Goal: Information Seeking & Learning: Learn about a topic

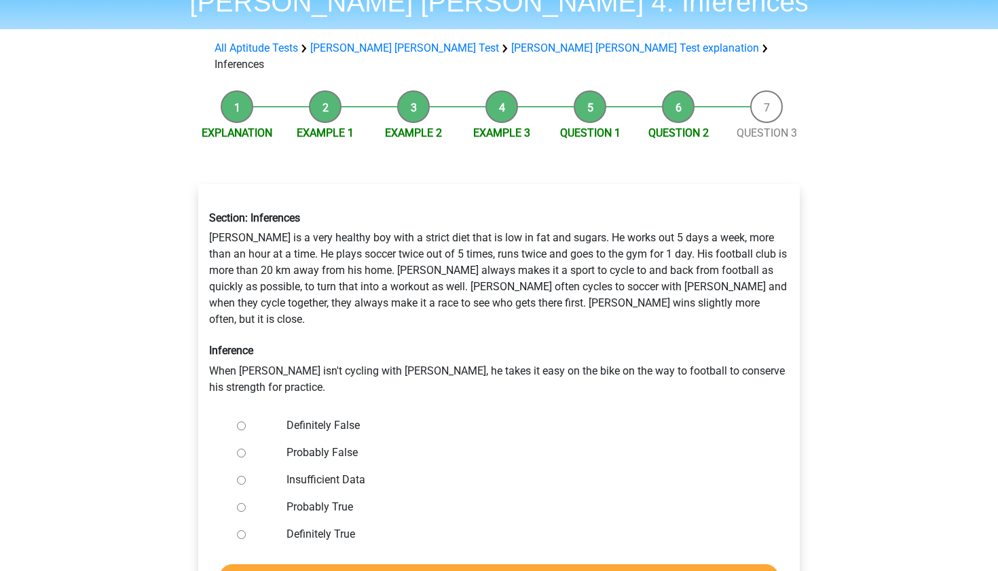
scroll to position [15, 0]
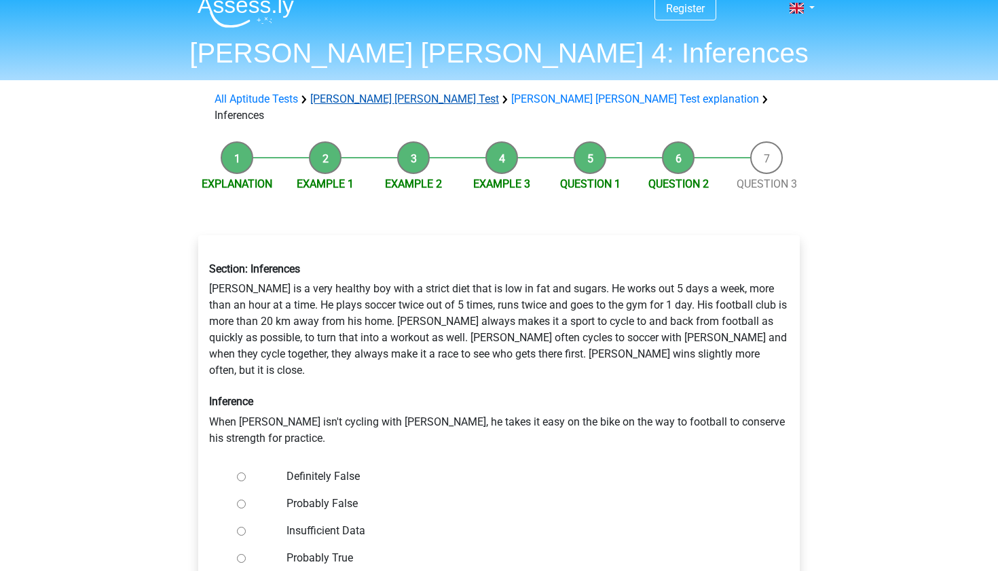
click at [372, 101] on link "[PERSON_NAME] [PERSON_NAME] Test" at bounding box center [404, 98] width 189 height 13
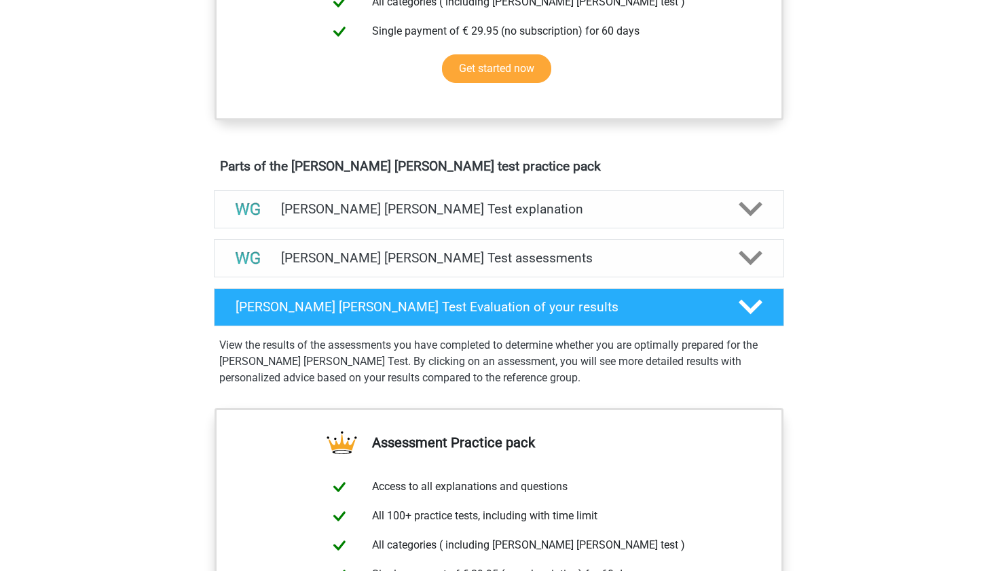
scroll to position [688, 0]
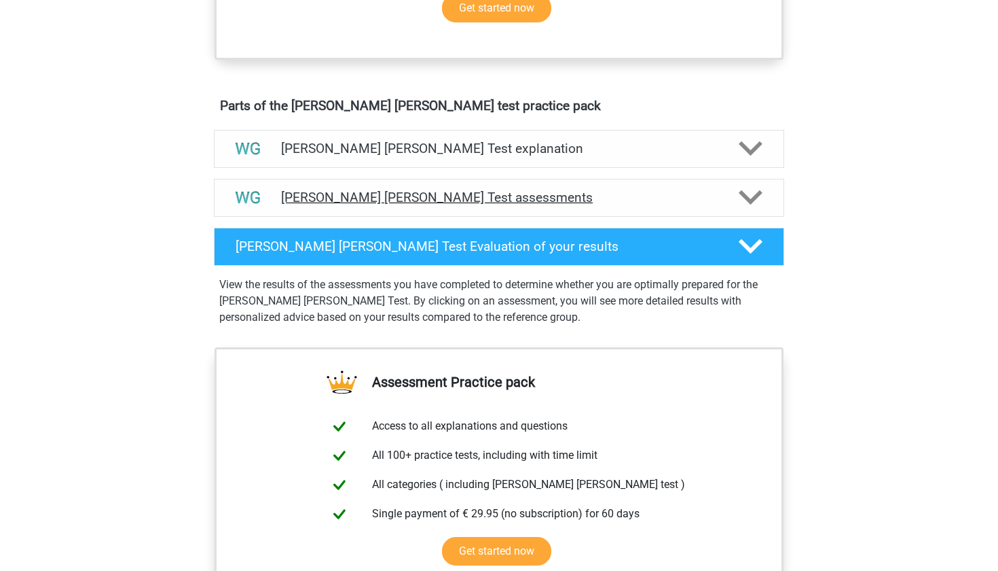
click at [389, 204] on h4 "Watson Glaser Test assessments" at bounding box center [499, 198] width 436 height 16
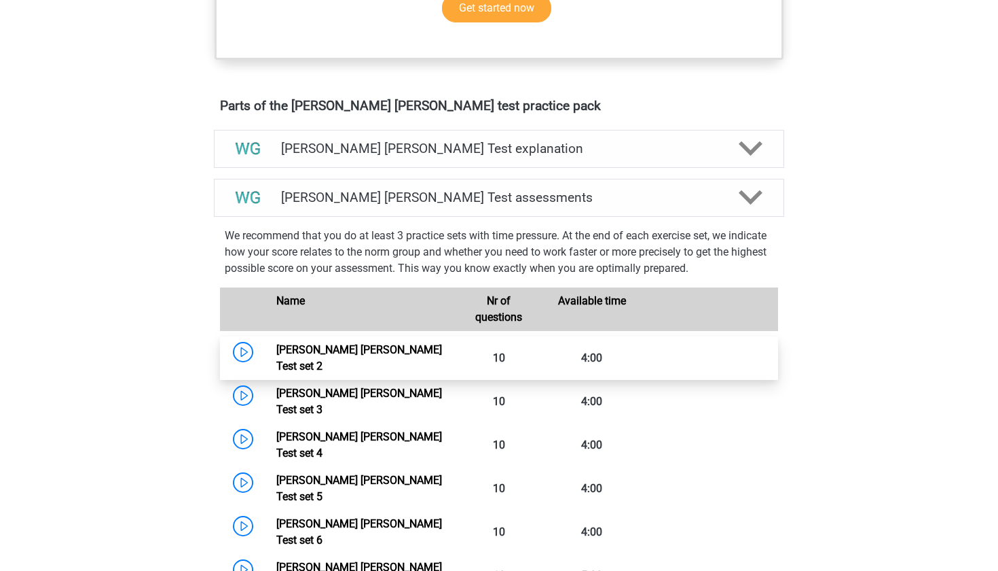
click at [276, 357] on link "Watson Glaser Test set 2" at bounding box center [359, 357] width 166 height 29
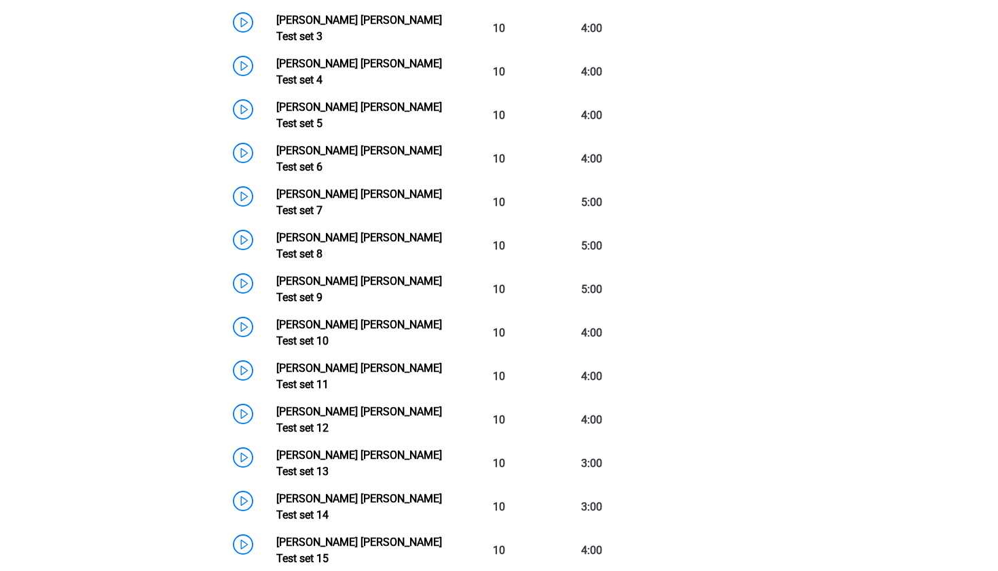
scroll to position [753, 0]
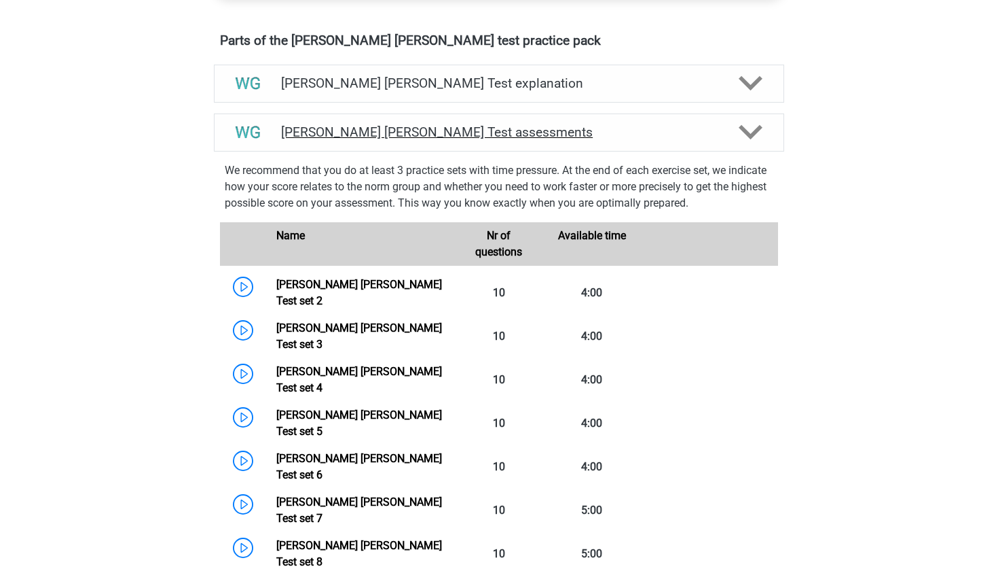
click at [389, 128] on h4 "Watson Glaser Test assessments" at bounding box center [499, 132] width 436 height 16
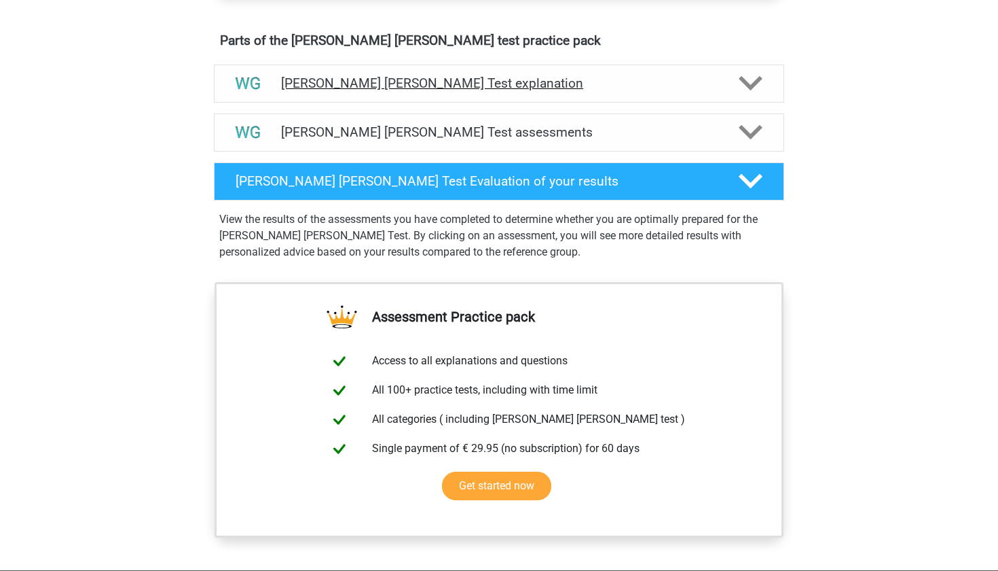
click at [398, 86] on h4 "[PERSON_NAME] [PERSON_NAME] Test explanation" at bounding box center [499, 83] width 436 height 16
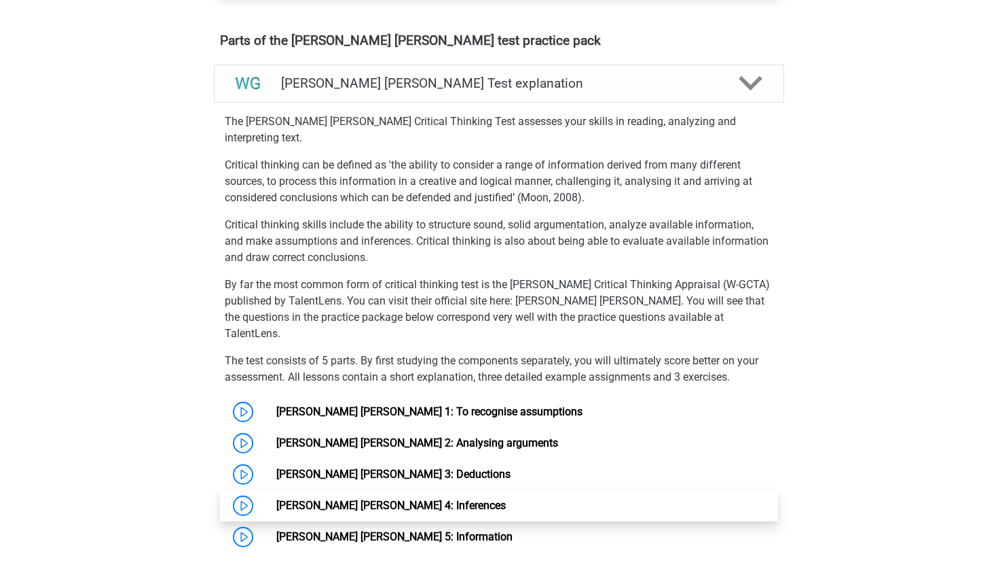
click at [276, 499] on link "[PERSON_NAME] [PERSON_NAME] 4: Inferences" at bounding box center [391, 505] width 230 height 13
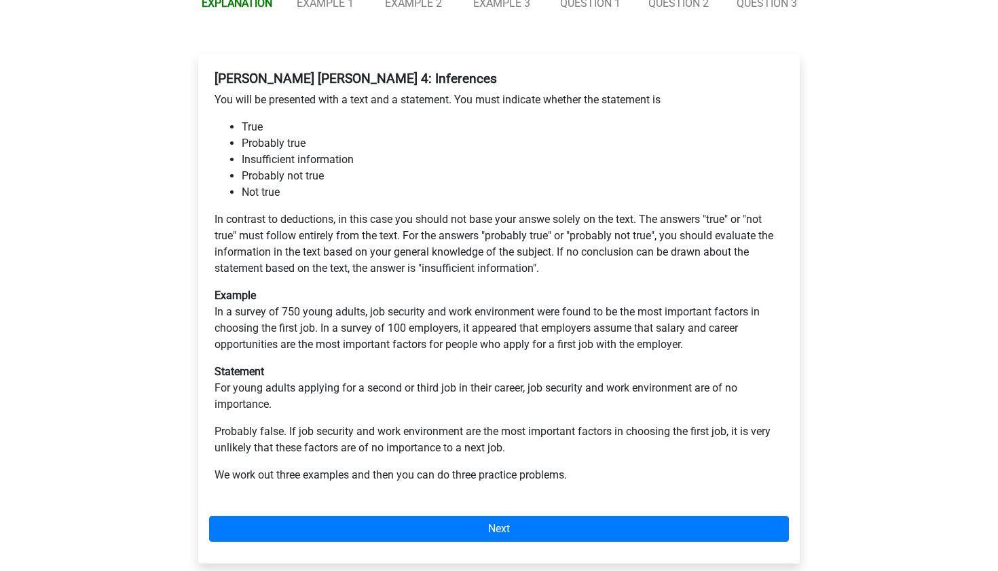
scroll to position [196, 0]
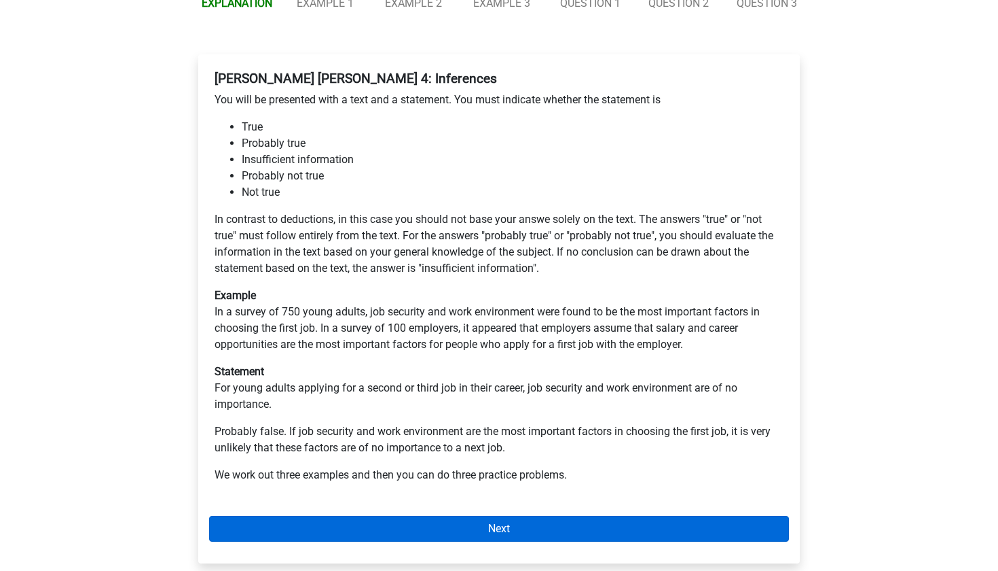
click at [282, 518] on link "Next" at bounding box center [499, 529] width 580 height 26
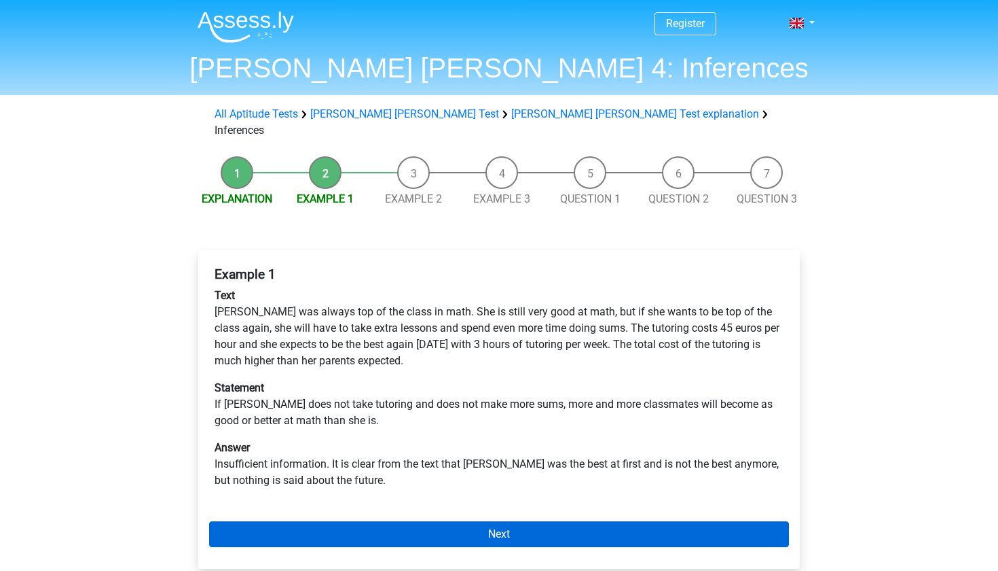
click at [381, 521] on link "Next" at bounding box center [499, 534] width 580 height 26
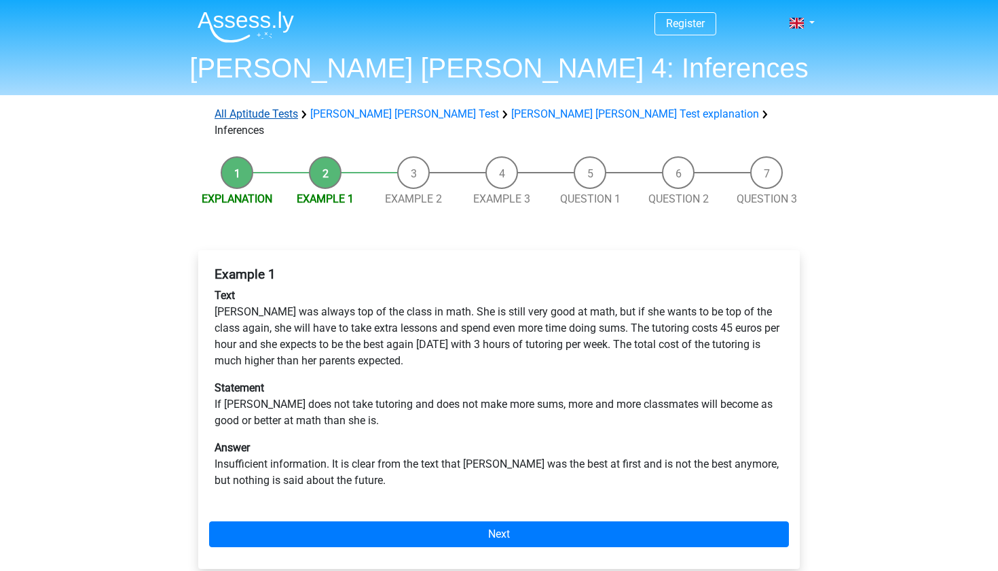
click at [264, 115] on link "All Aptitude Tests" at bounding box center [257, 113] width 84 height 13
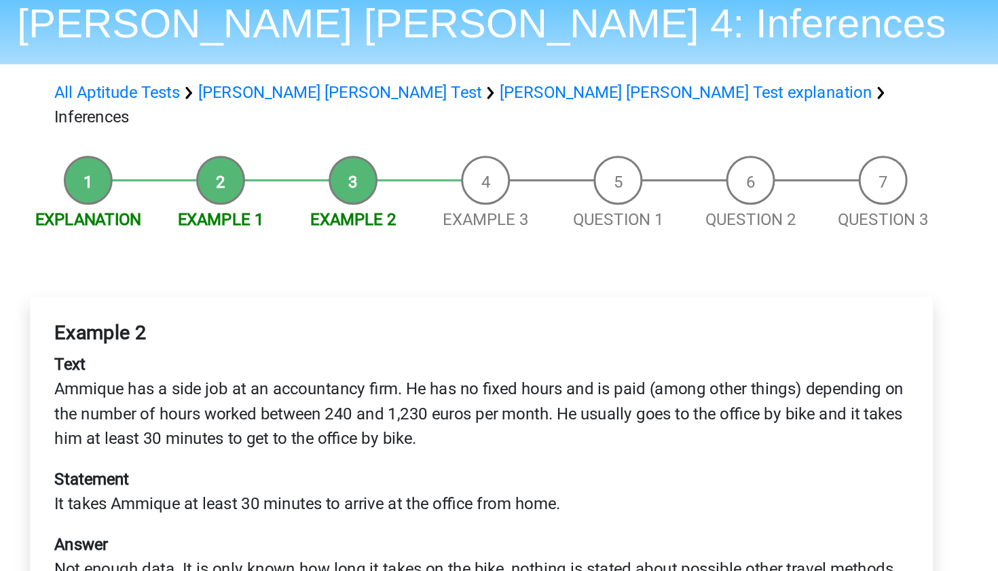
click at [380, 287] on p "Text Ammique has a side job at an accountancy firm. He has no fixed hours and i…" at bounding box center [499, 319] width 569 height 65
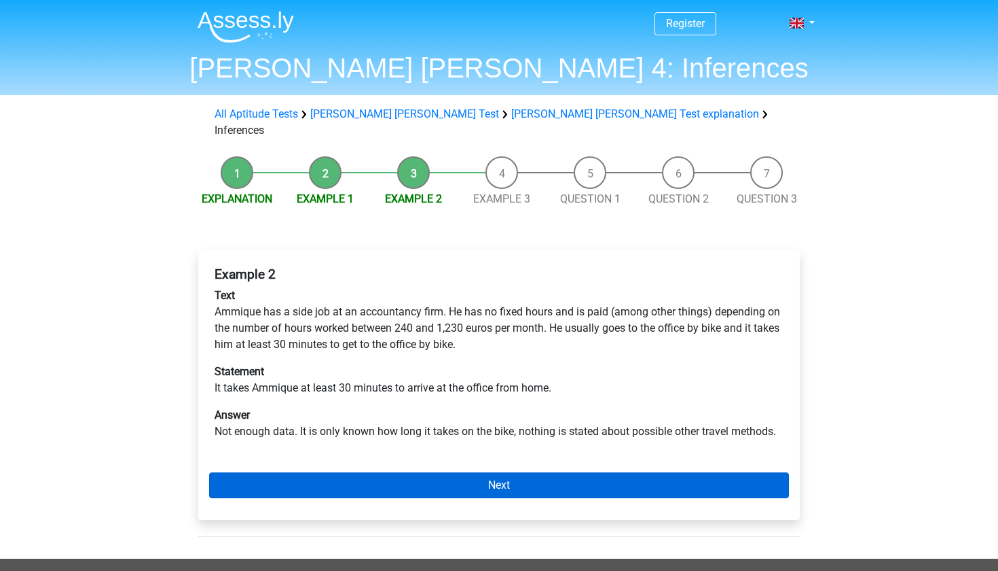
click at [571, 474] on link "Next" at bounding box center [499, 485] width 580 height 26
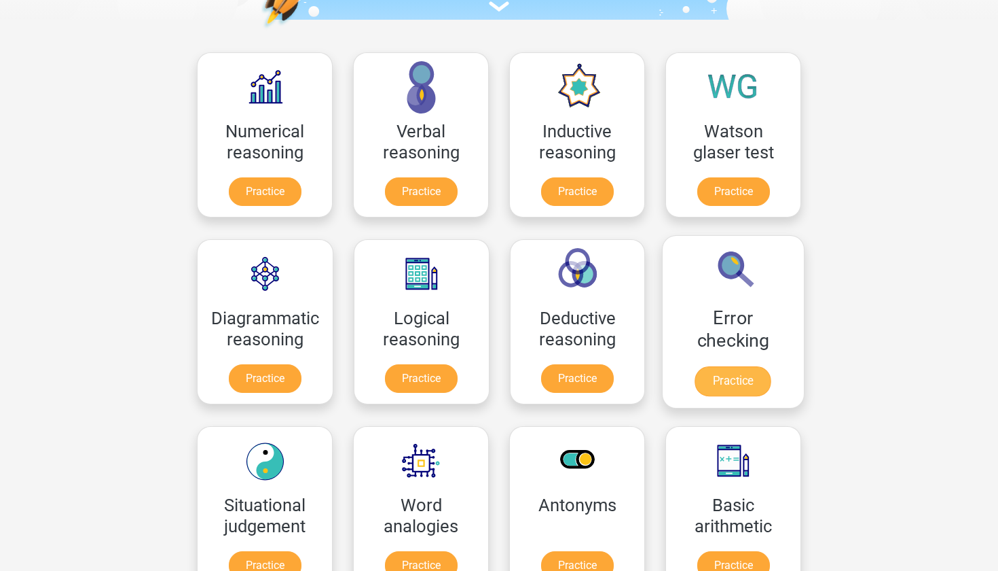
scroll to position [173, 0]
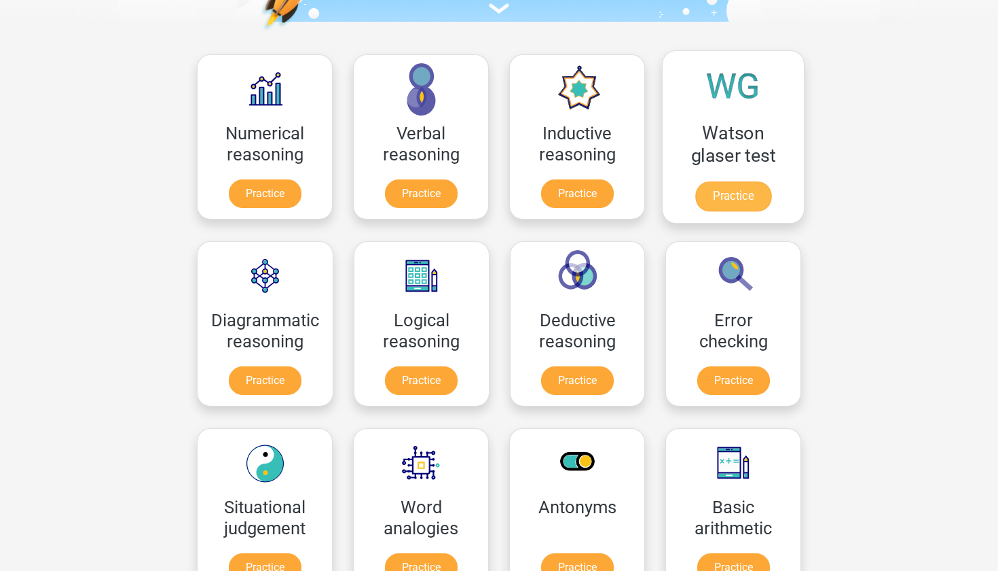
click at [765, 181] on link "Practice" at bounding box center [734, 196] width 76 height 30
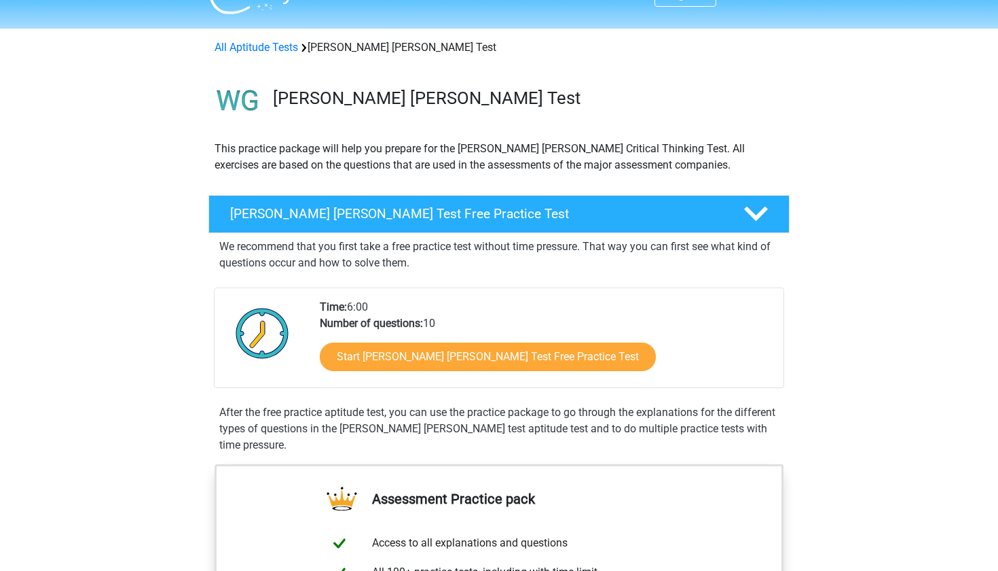
scroll to position [27, 0]
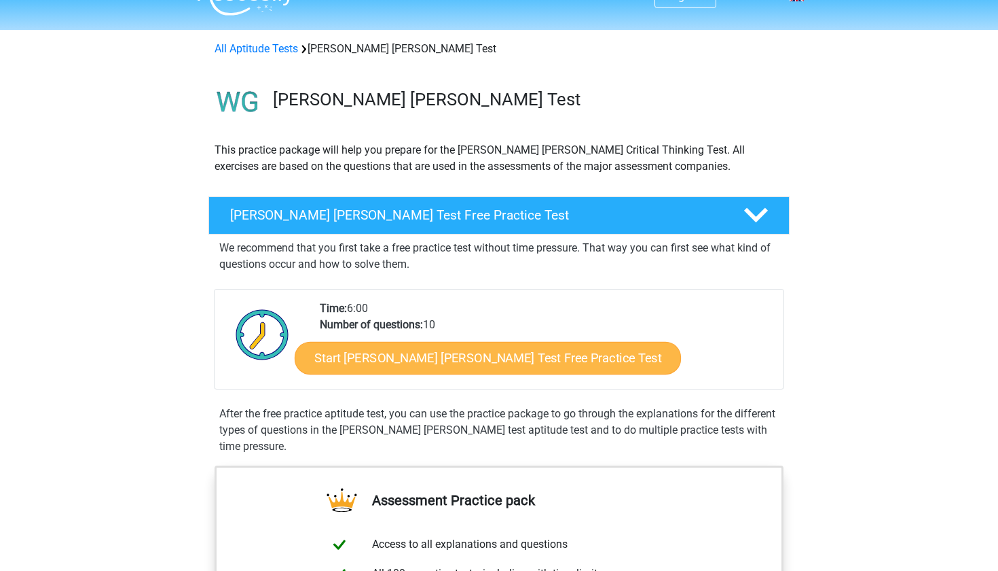
click at [456, 361] on link "Start [PERSON_NAME] [PERSON_NAME] Test Free Practice Test" at bounding box center [488, 358] width 386 height 33
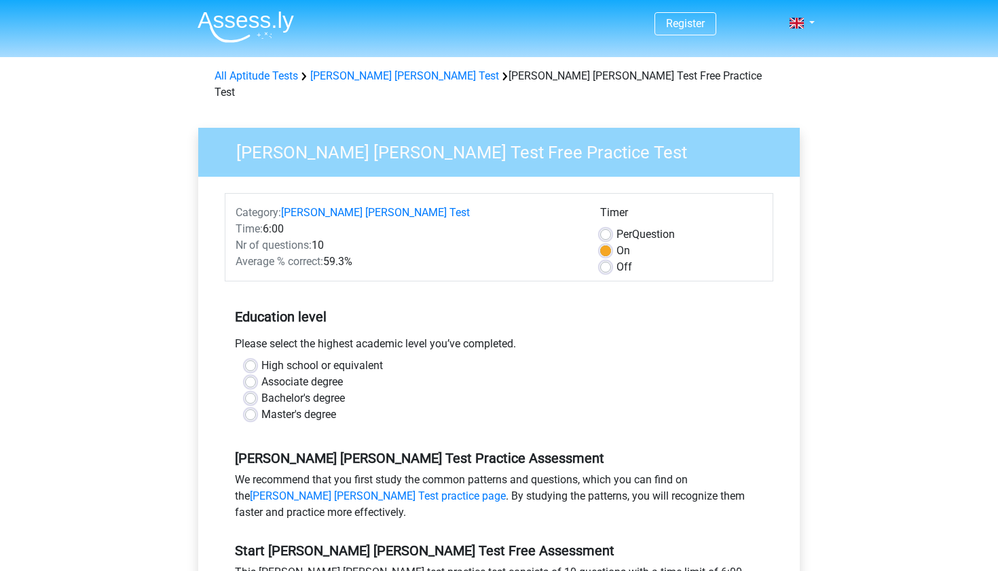
click at [262, 390] on label "Bachelor's degree" at bounding box center [304, 398] width 84 height 16
click at [251, 390] on input "Bachelor's degree" at bounding box center [250, 397] width 11 height 14
radio input "true"
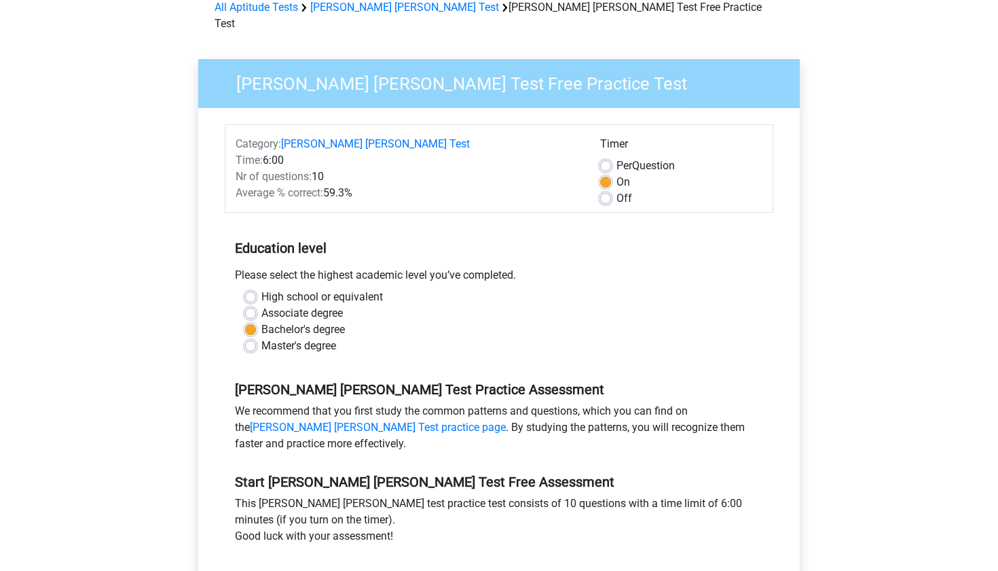
scroll to position [145, 0]
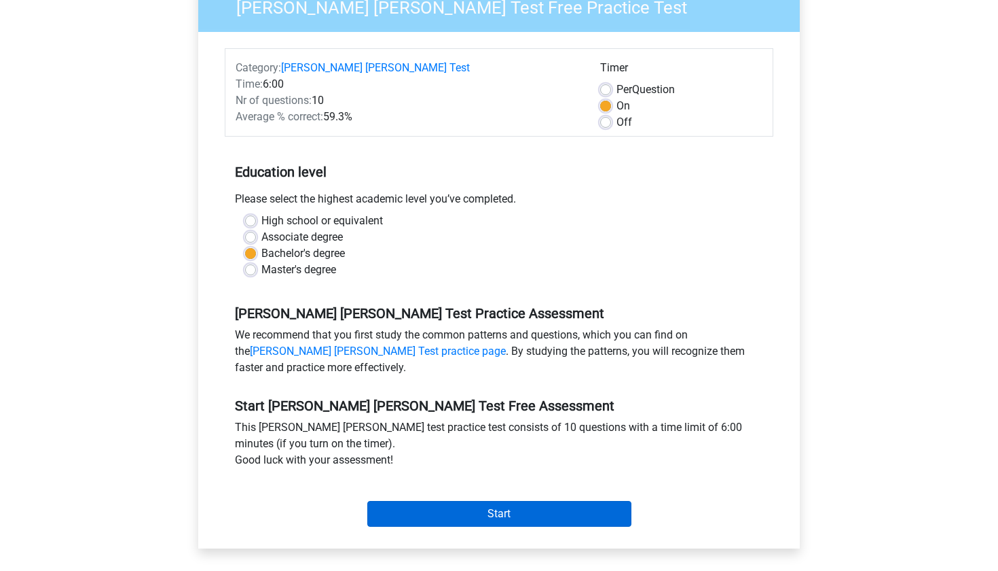
click at [388, 502] on input "Start" at bounding box center [499, 514] width 264 height 26
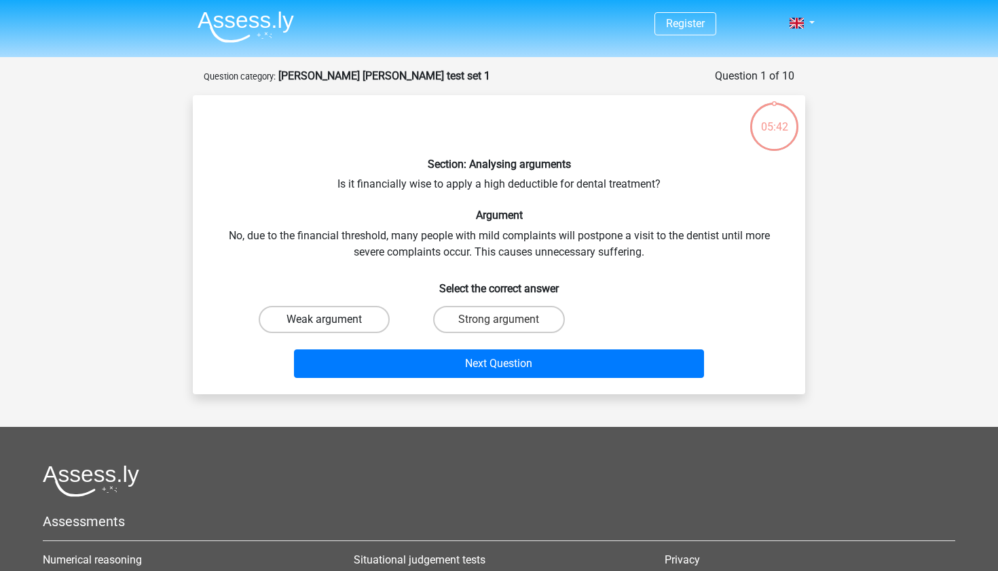
click at [342, 320] on label "Weak argument" at bounding box center [324, 319] width 131 height 27
click at [334, 320] on input "Weak argument" at bounding box center [329, 323] width 9 height 9
radio input "true"
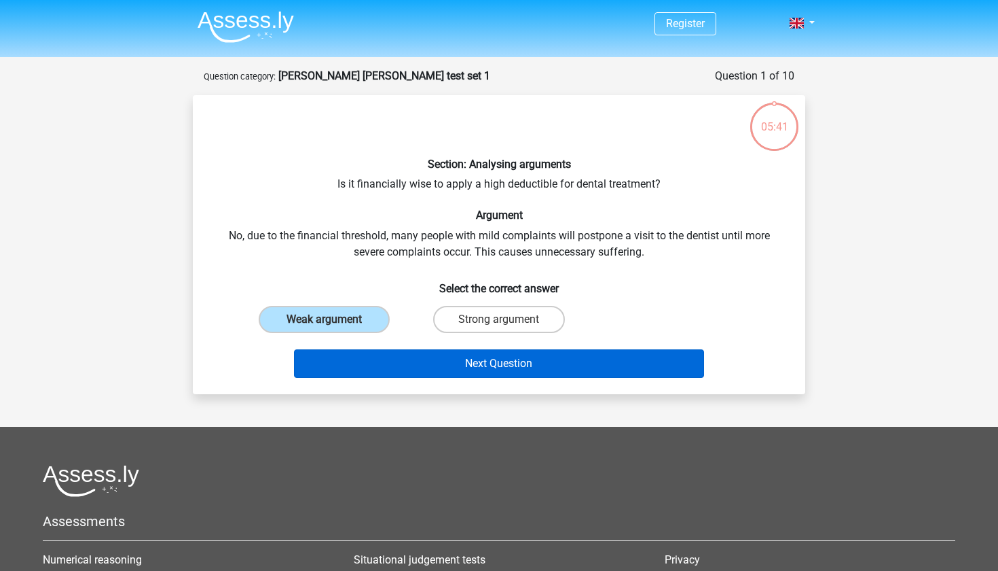
click at [388, 365] on button "Next Question" at bounding box center [499, 363] width 411 height 29
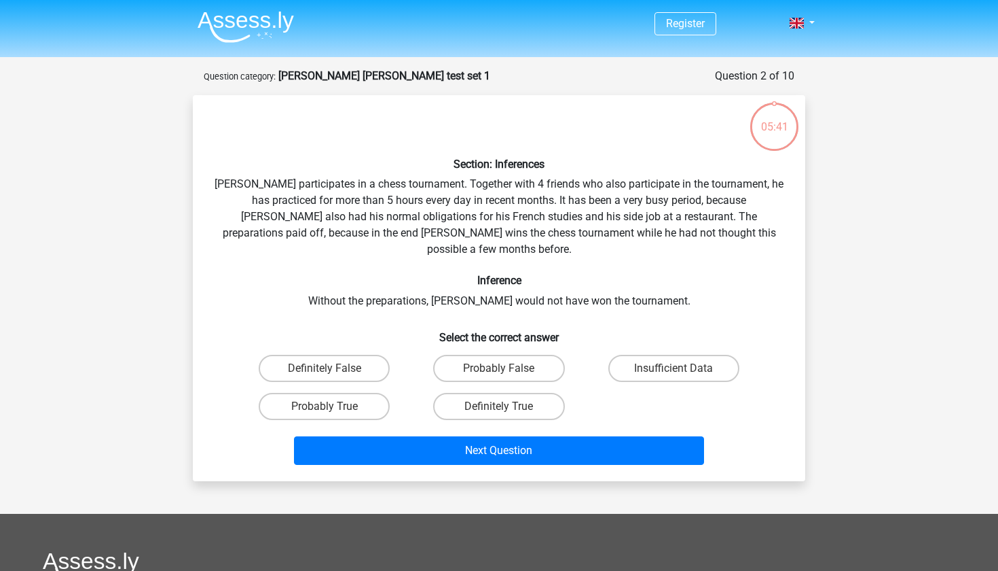
scroll to position [68, 0]
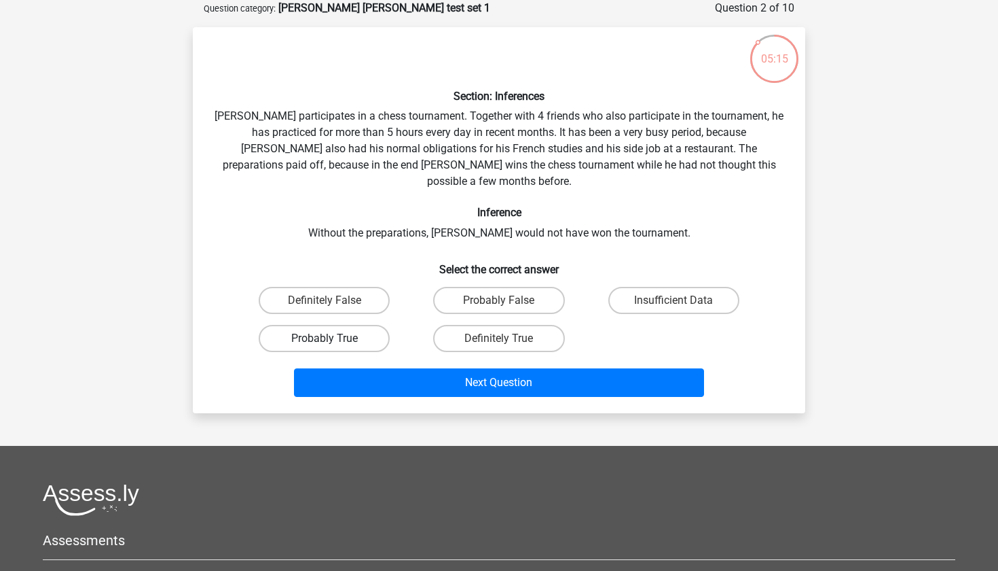
click at [368, 327] on label "Probably True" at bounding box center [324, 338] width 131 height 27
click at [334, 338] on input "Probably True" at bounding box center [329, 342] width 9 height 9
radio input "true"
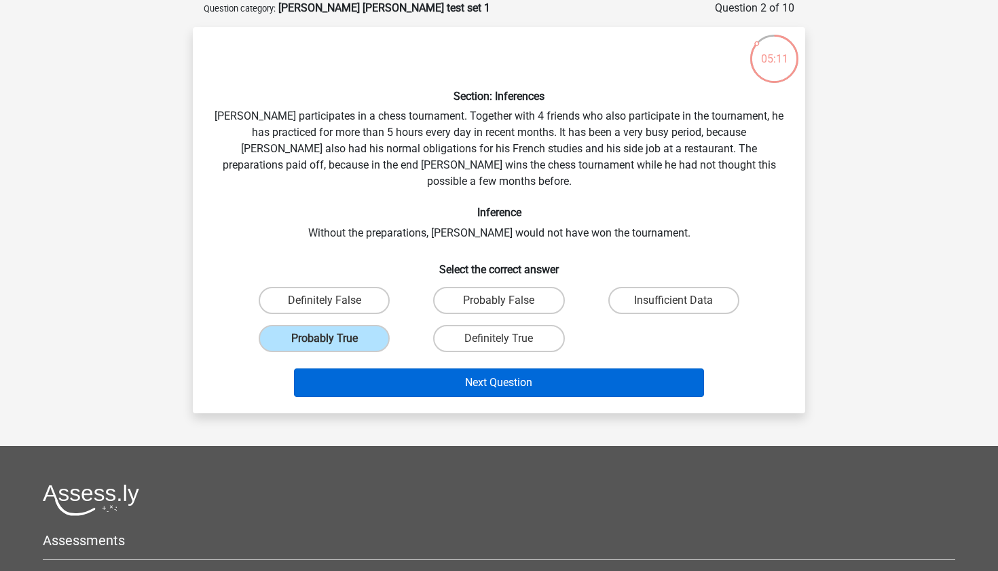
click at [419, 368] on button "Next Question" at bounding box center [499, 382] width 411 height 29
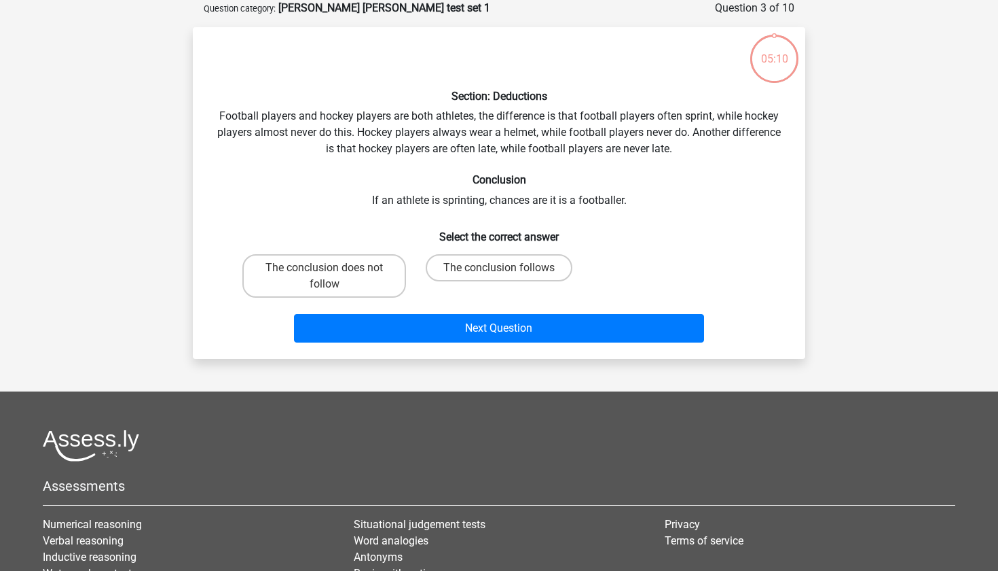
click at [419, 362] on div "Register Nederlands English" at bounding box center [499, 341] width 998 height 818
click at [424, 398] on footer "Assessments Numerical reasoning Verbal reasoning Inductive reasoning [PERSON_NA…" at bounding box center [499, 570] width 998 height 359
click at [471, 275] on label "The conclusion follows" at bounding box center [499, 267] width 147 height 27
click at [499, 275] on input "The conclusion follows" at bounding box center [503, 272] width 9 height 9
radio input "true"
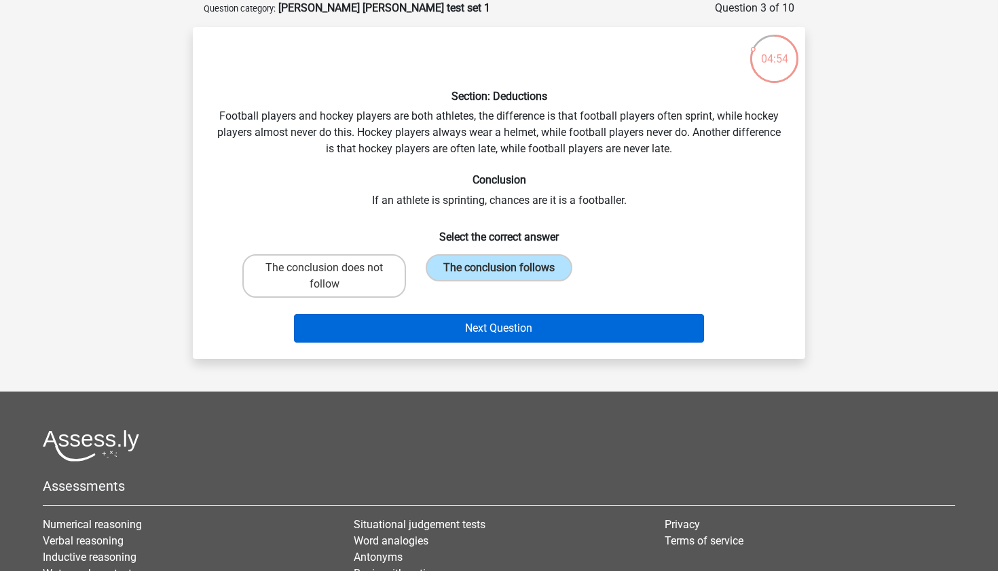
click at [470, 323] on button "Next Question" at bounding box center [499, 328] width 411 height 29
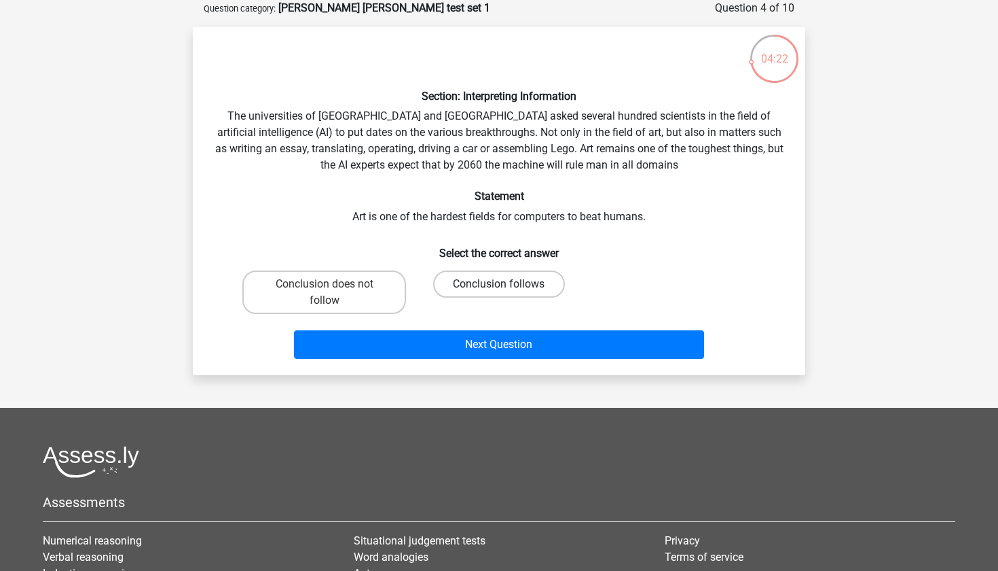
click at [525, 285] on label "Conclusion follows" at bounding box center [498, 283] width 131 height 27
click at [508, 285] on input "Conclusion follows" at bounding box center [503, 288] width 9 height 9
radio input "true"
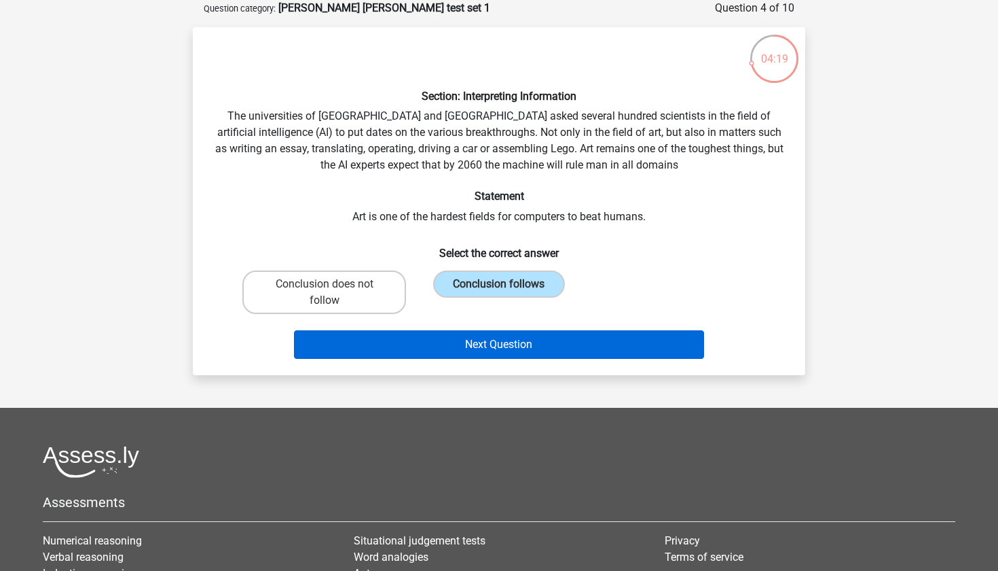
click at [550, 355] on button "Next Question" at bounding box center [499, 344] width 411 height 29
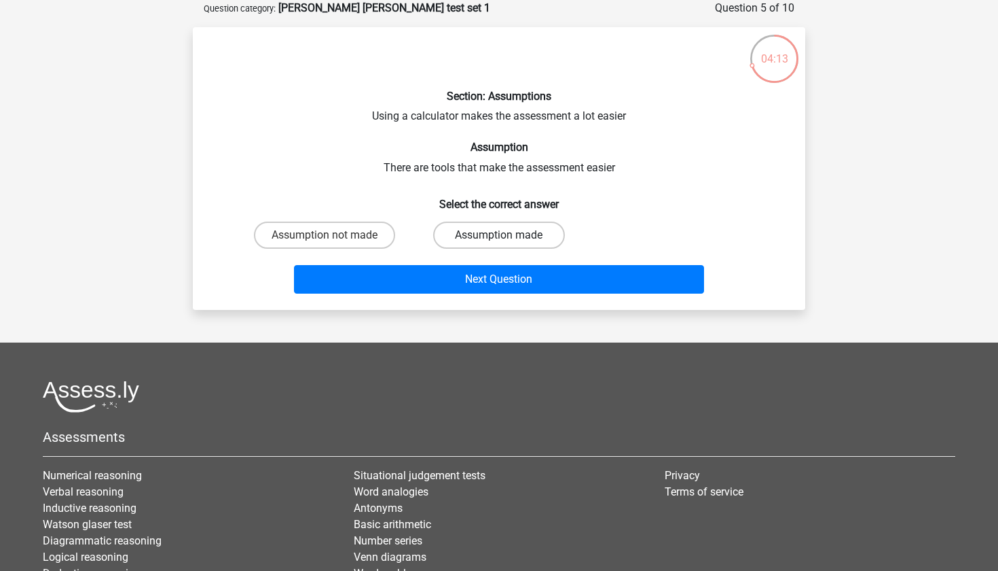
click at [482, 244] on label "Assumption made" at bounding box center [498, 234] width 131 height 27
click at [499, 244] on input "Assumption made" at bounding box center [503, 239] width 9 height 9
radio input "true"
click at [482, 244] on label "Assumption made" at bounding box center [498, 234] width 131 height 27
click at [499, 244] on input "Assumption made" at bounding box center [503, 239] width 9 height 9
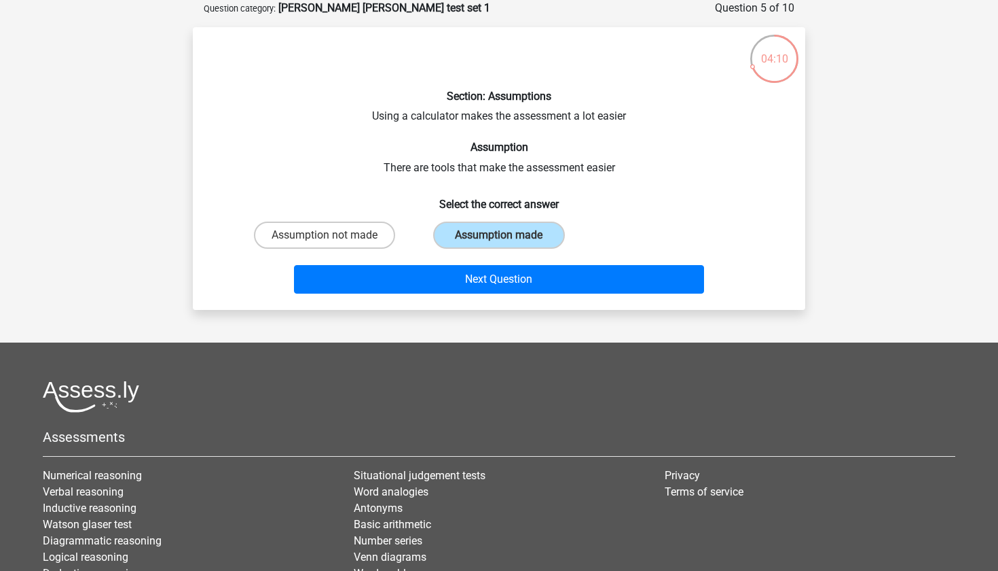
click at [630, 216] on div "Assumption not made Assumption made" at bounding box center [499, 235] width 524 height 38
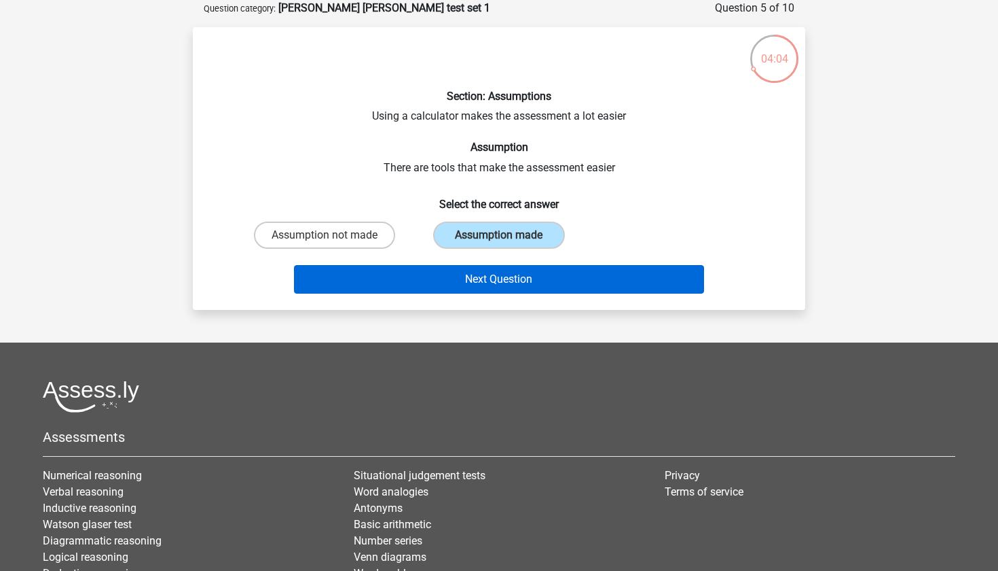
click at [590, 282] on button "Next Question" at bounding box center [499, 279] width 411 height 29
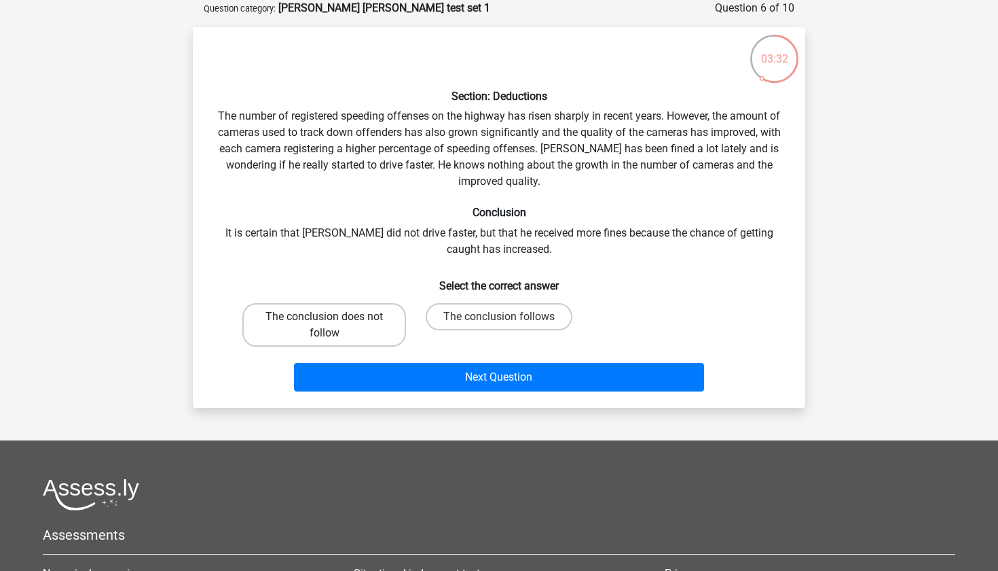
click at [320, 308] on label "The conclusion does not follow" at bounding box center [324, 324] width 164 height 43
click at [325, 317] on input "The conclusion does not follow" at bounding box center [329, 321] width 9 height 9
radio input "true"
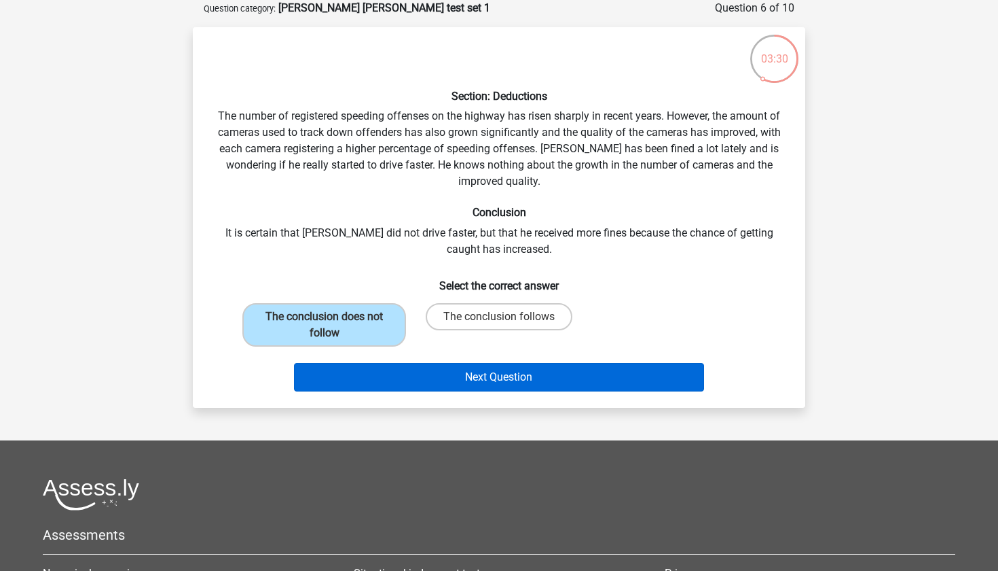
click at [383, 372] on button "Next Question" at bounding box center [499, 377] width 411 height 29
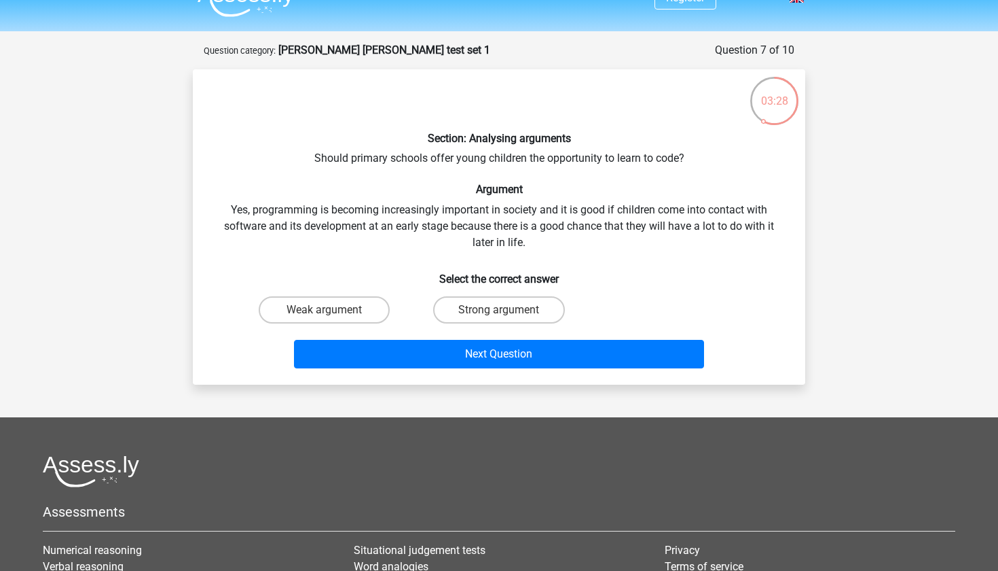
scroll to position [26, 0]
click at [504, 298] on label "Strong argument" at bounding box center [498, 309] width 131 height 27
click at [504, 310] on input "Strong argument" at bounding box center [503, 314] width 9 height 9
radio input "true"
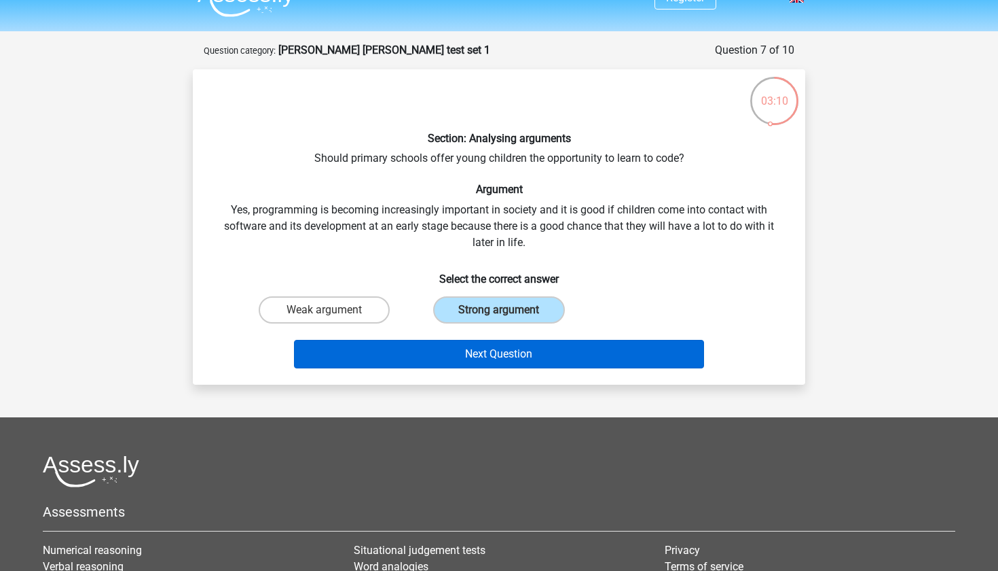
click at [493, 350] on button "Next Question" at bounding box center [499, 354] width 411 height 29
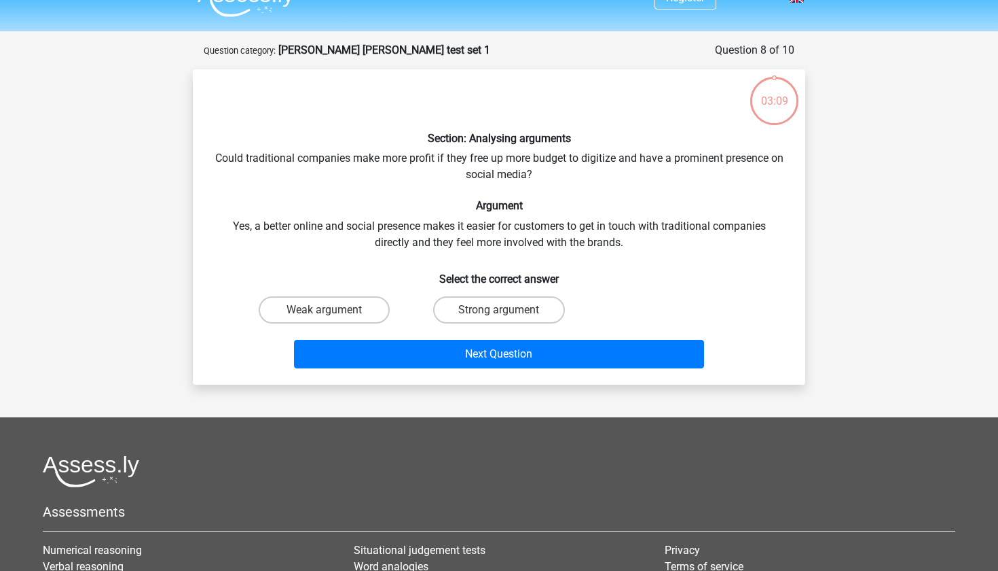
scroll to position [68, 0]
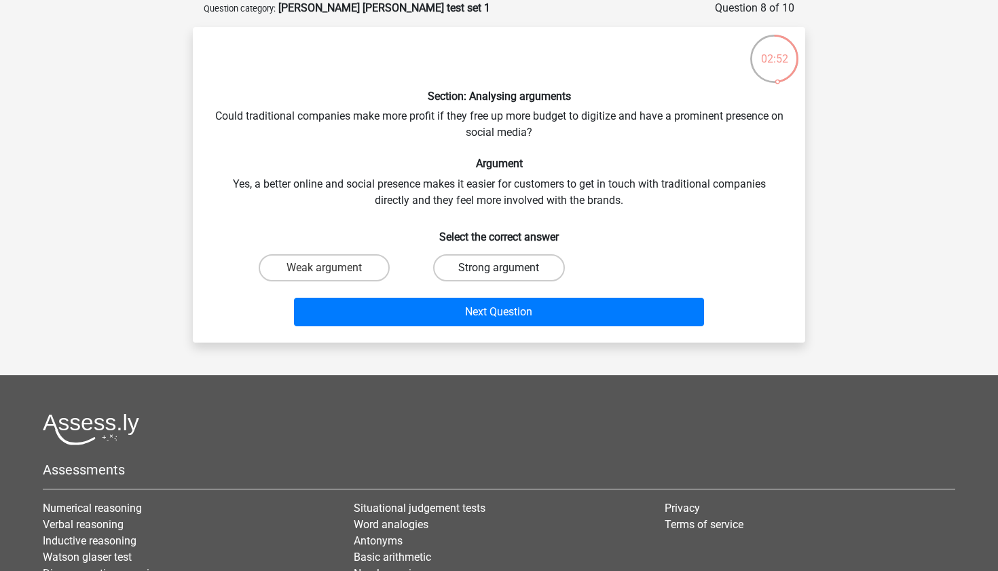
click at [508, 276] on label "Strong argument" at bounding box center [498, 267] width 131 height 27
click at [508, 276] on input "Strong argument" at bounding box center [503, 272] width 9 height 9
radio input "true"
click at [353, 268] on label "Weak argument" at bounding box center [324, 267] width 131 height 27
click at [334, 268] on input "Weak argument" at bounding box center [329, 272] width 9 height 9
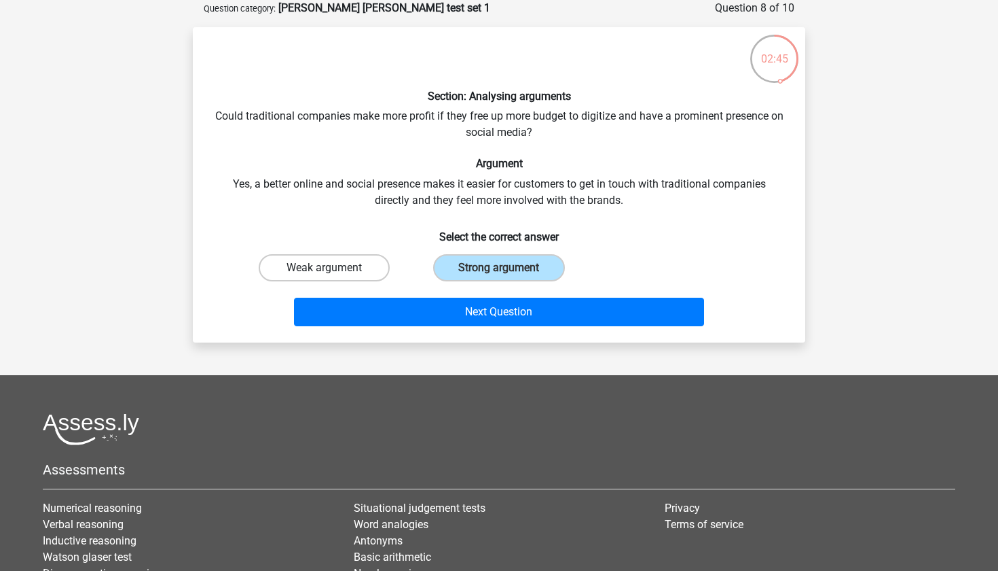
radio input "true"
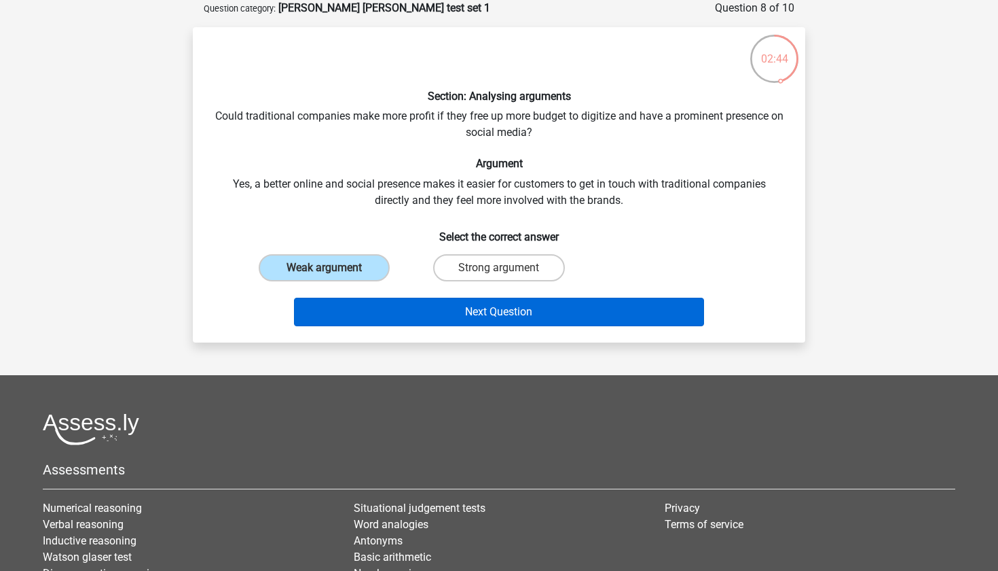
click at [361, 304] on button "Next Question" at bounding box center [499, 312] width 411 height 29
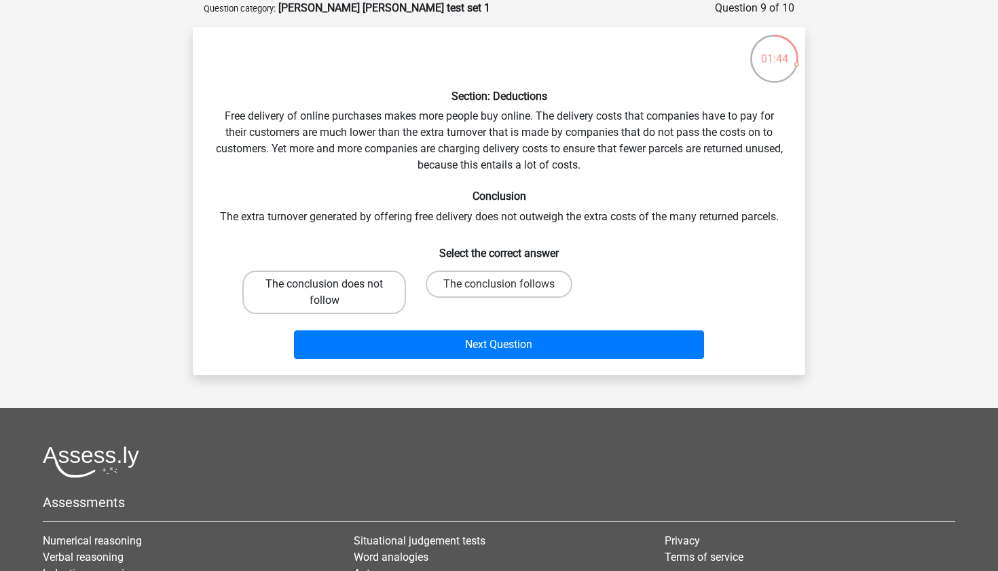
click at [313, 310] on label "The conclusion does not follow" at bounding box center [324, 291] width 164 height 43
click at [325, 293] on input "The conclusion does not follow" at bounding box center [329, 288] width 9 height 9
radio input "true"
click at [352, 327] on div "Next Question" at bounding box center [499, 341] width 569 height 45
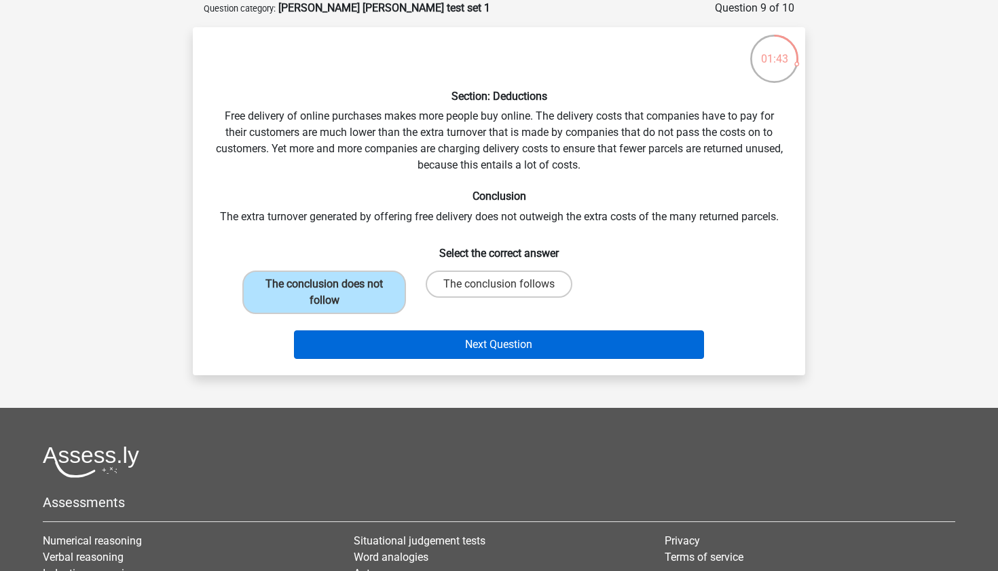
click at [353, 335] on button "Next Question" at bounding box center [499, 344] width 411 height 29
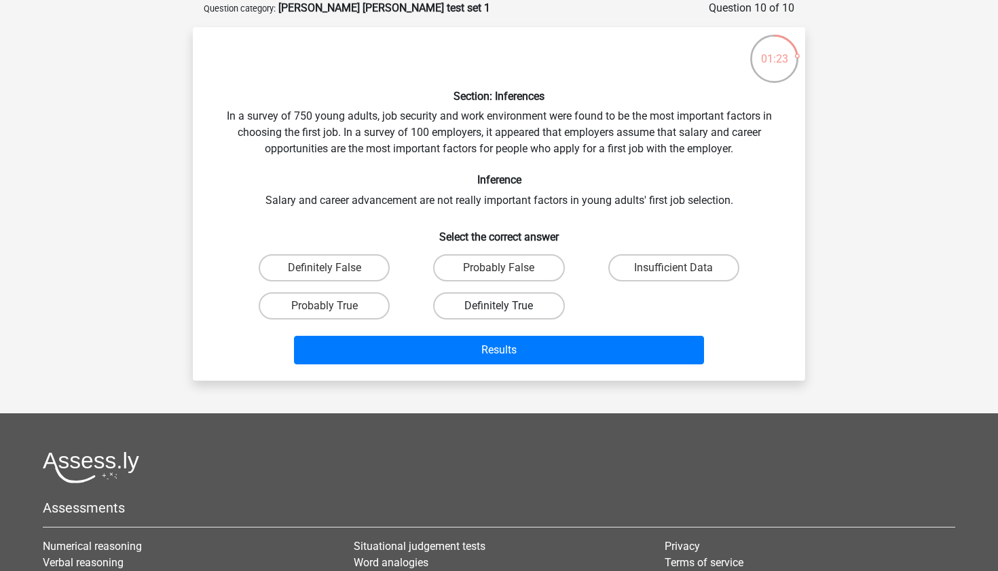
click at [448, 301] on label "Definitely True" at bounding box center [498, 305] width 131 height 27
click at [499, 306] on input "Definitely True" at bounding box center [503, 310] width 9 height 9
radio input "true"
click at [318, 302] on label "Probably True" at bounding box center [324, 305] width 131 height 27
click at [325, 306] on input "Probably True" at bounding box center [329, 310] width 9 height 9
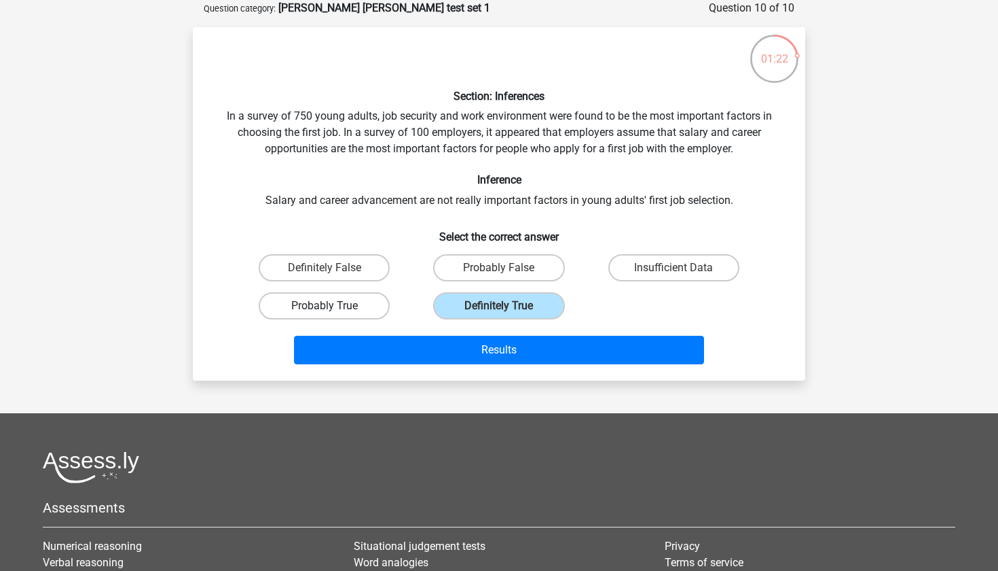
radio input "true"
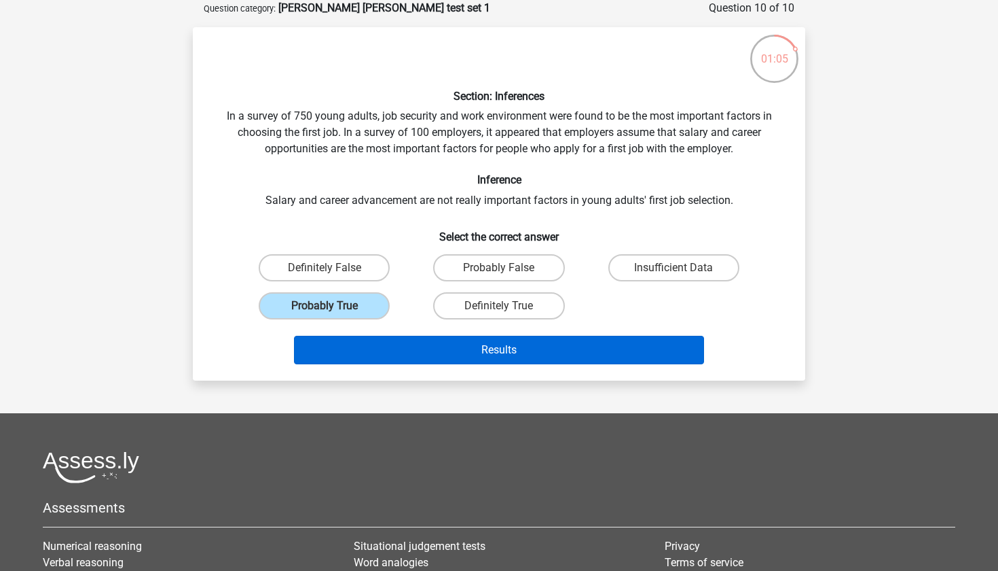
click at [536, 344] on button "Results" at bounding box center [499, 350] width 411 height 29
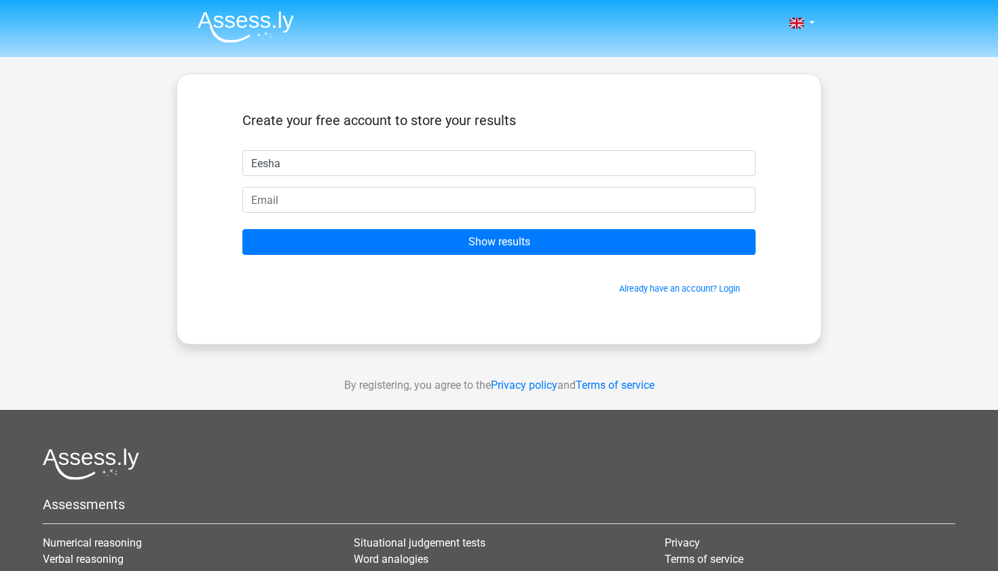
type input "Eesha"
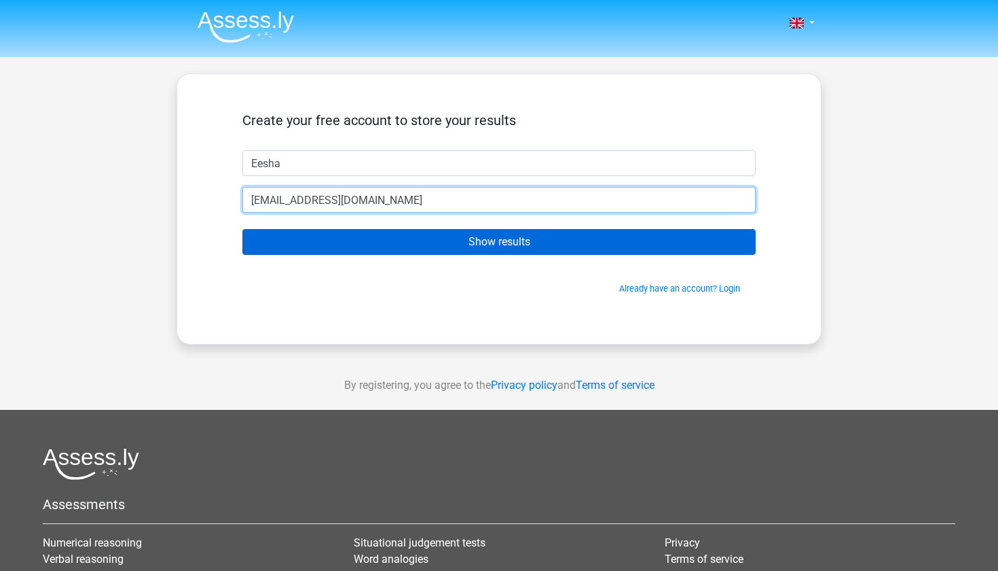
type input "[EMAIL_ADDRESS][DOMAIN_NAME]"
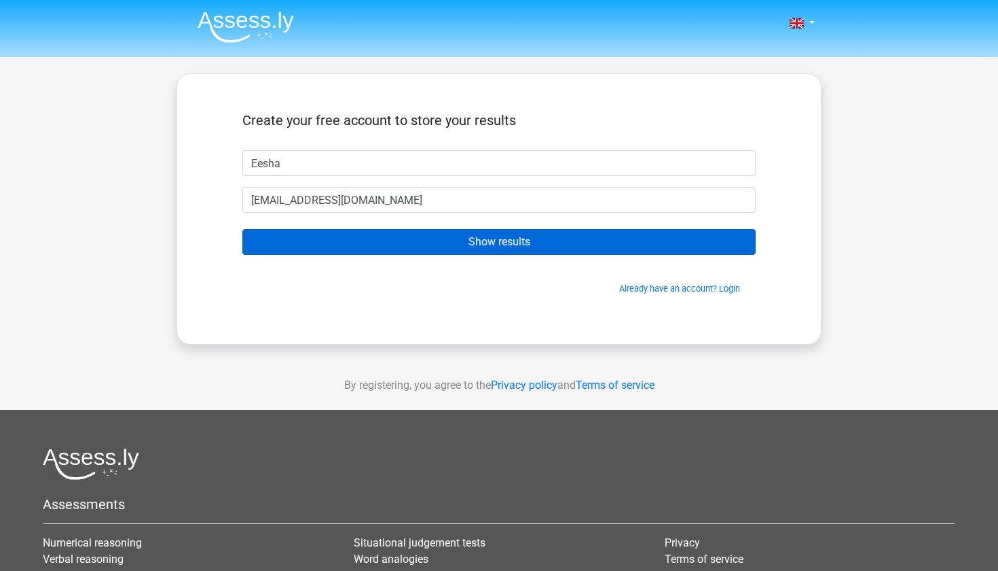
click at [532, 236] on input "Show results" at bounding box center [498, 242] width 513 height 26
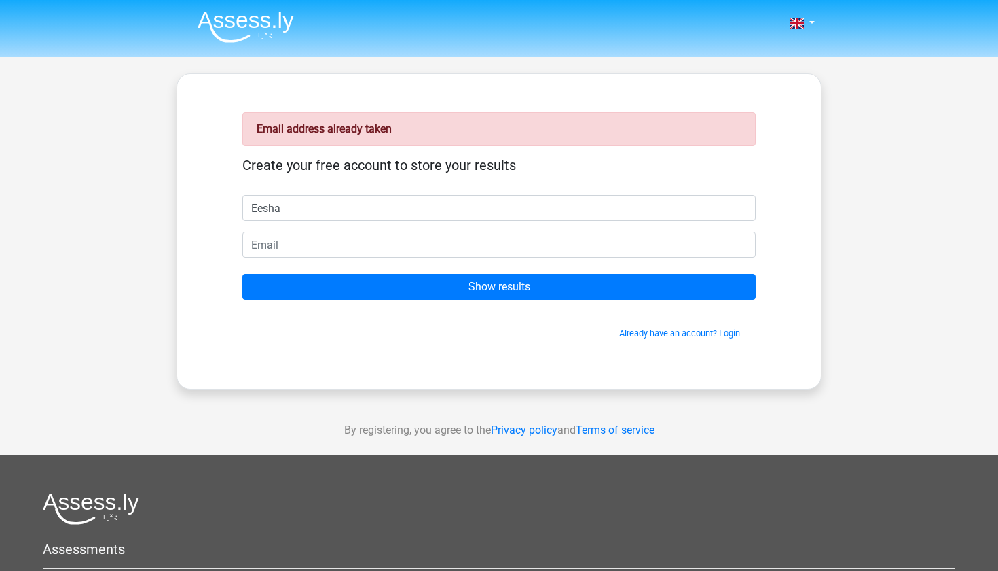
type input "Eesha"
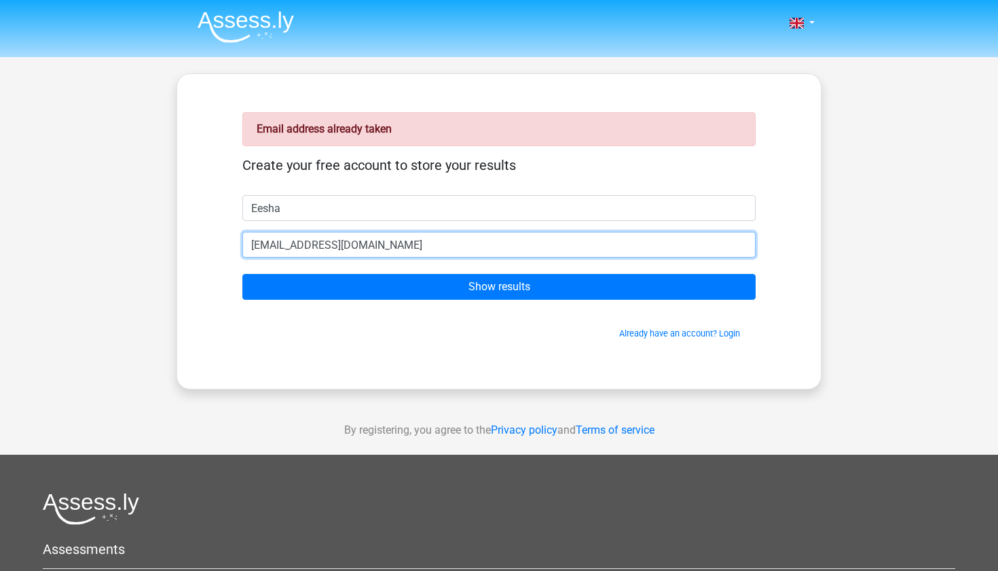
type input "eesharpatel@yahoo.com"
click at [499, 287] on input "Show results" at bounding box center [498, 287] width 513 height 26
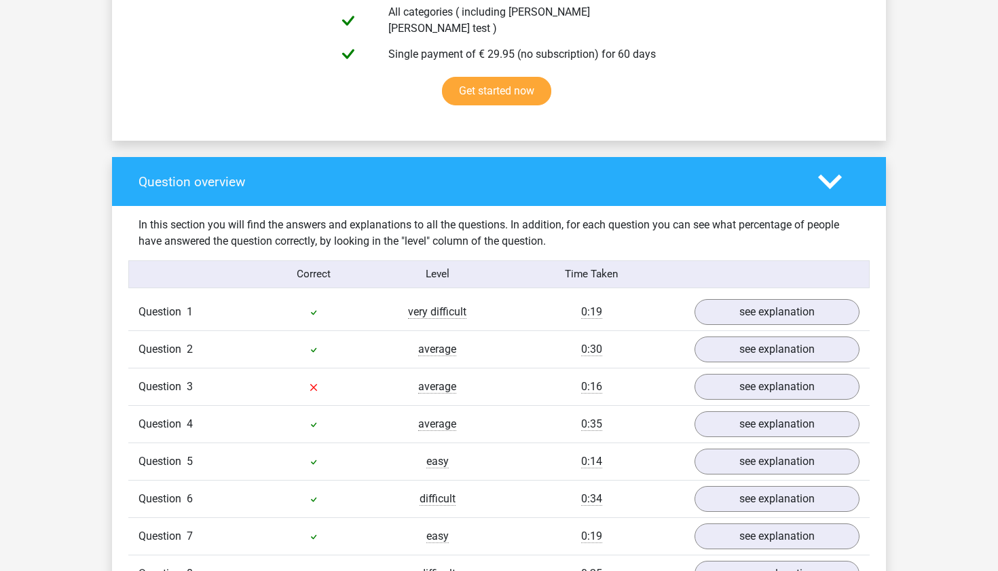
scroll to position [930, 0]
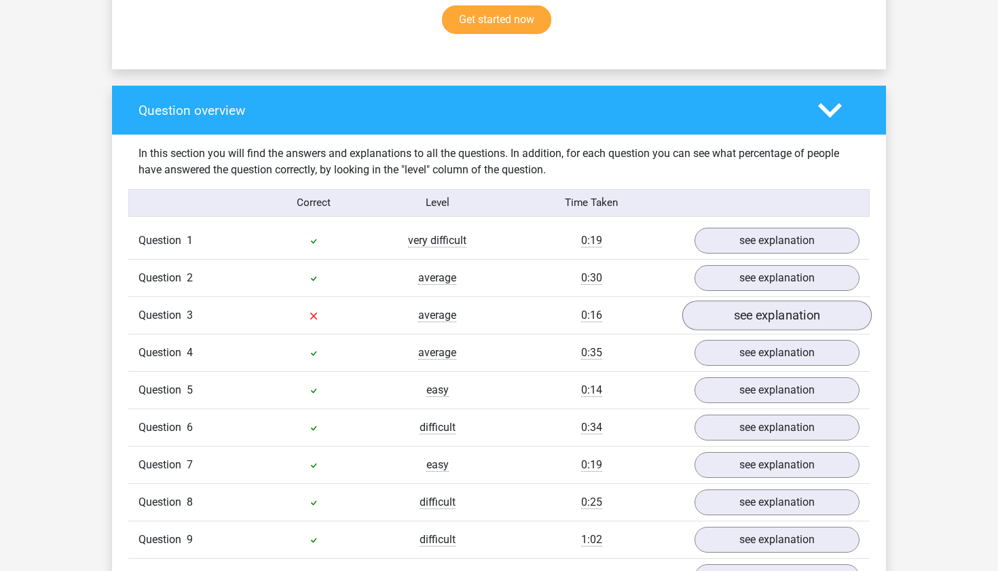
click at [761, 320] on link "see explanation" at bounding box center [778, 315] width 190 height 30
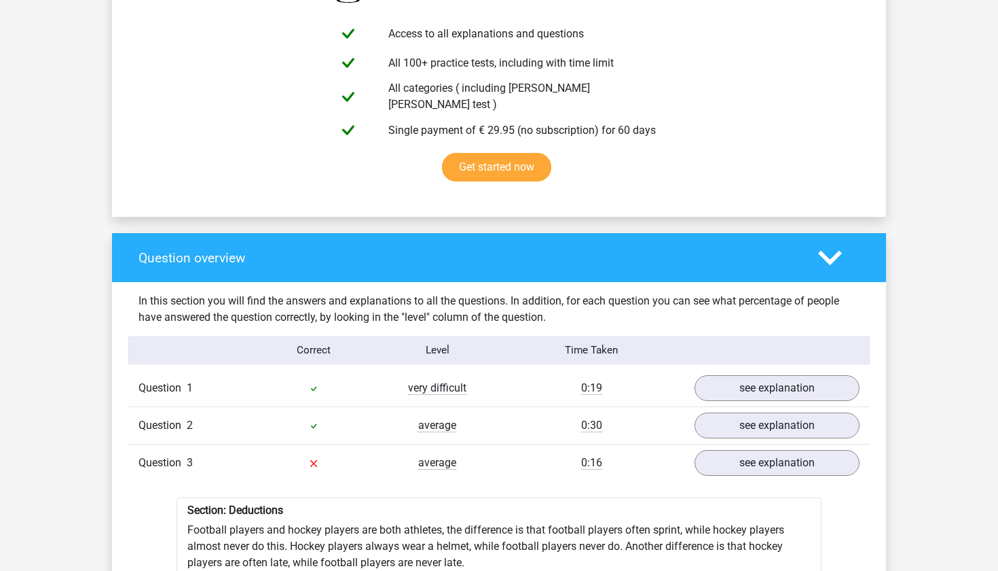
scroll to position [767, 0]
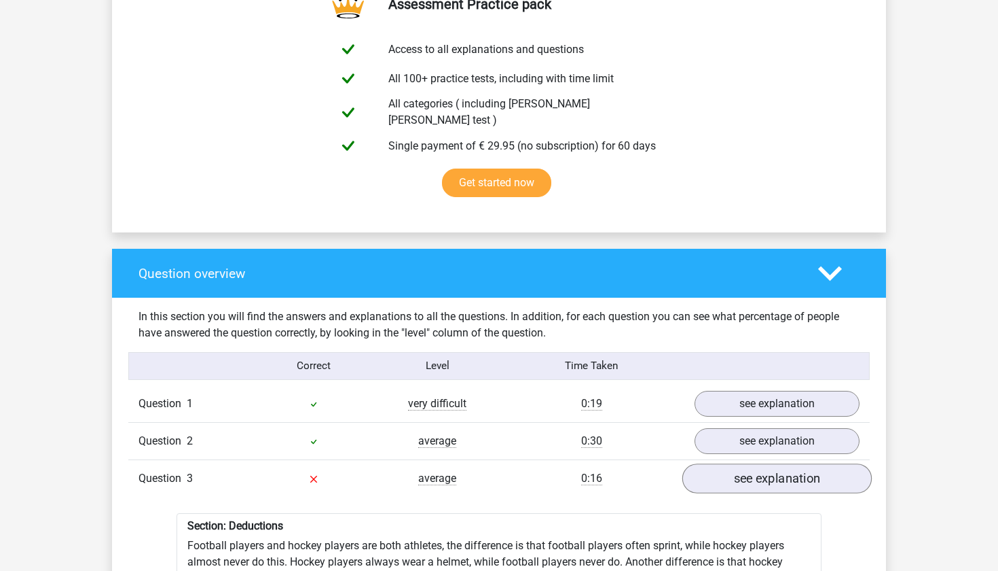
click at [795, 463] on link "see explanation" at bounding box center [778, 478] width 190 height 30
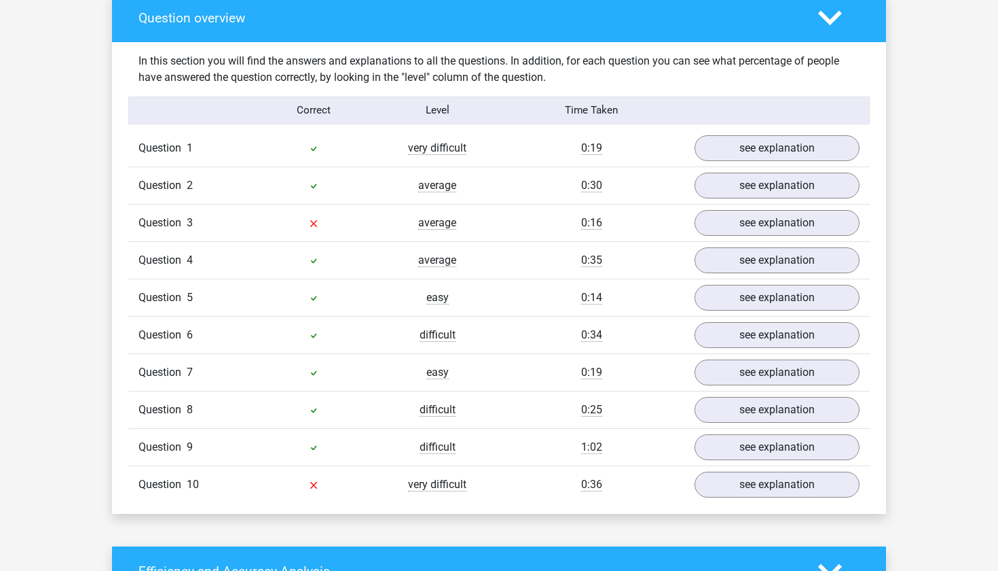
scroll to position [1064, 0]
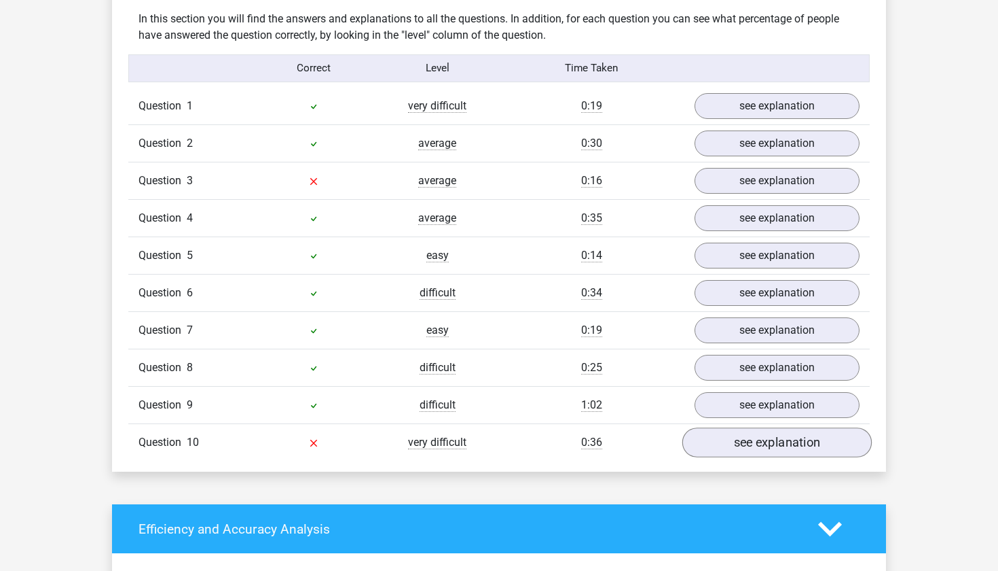
click at [791, 448] on link "see explanation" at bounding box center [778, 442] width 190 height 30
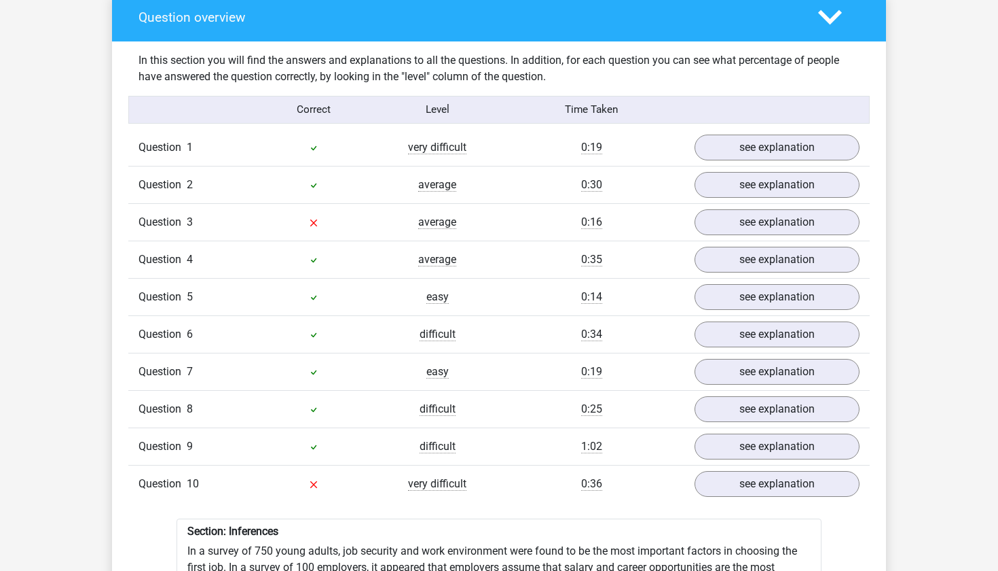
scroll to position [962, 0]
